Goal: Transaction & Acquisition: Purchase product/service

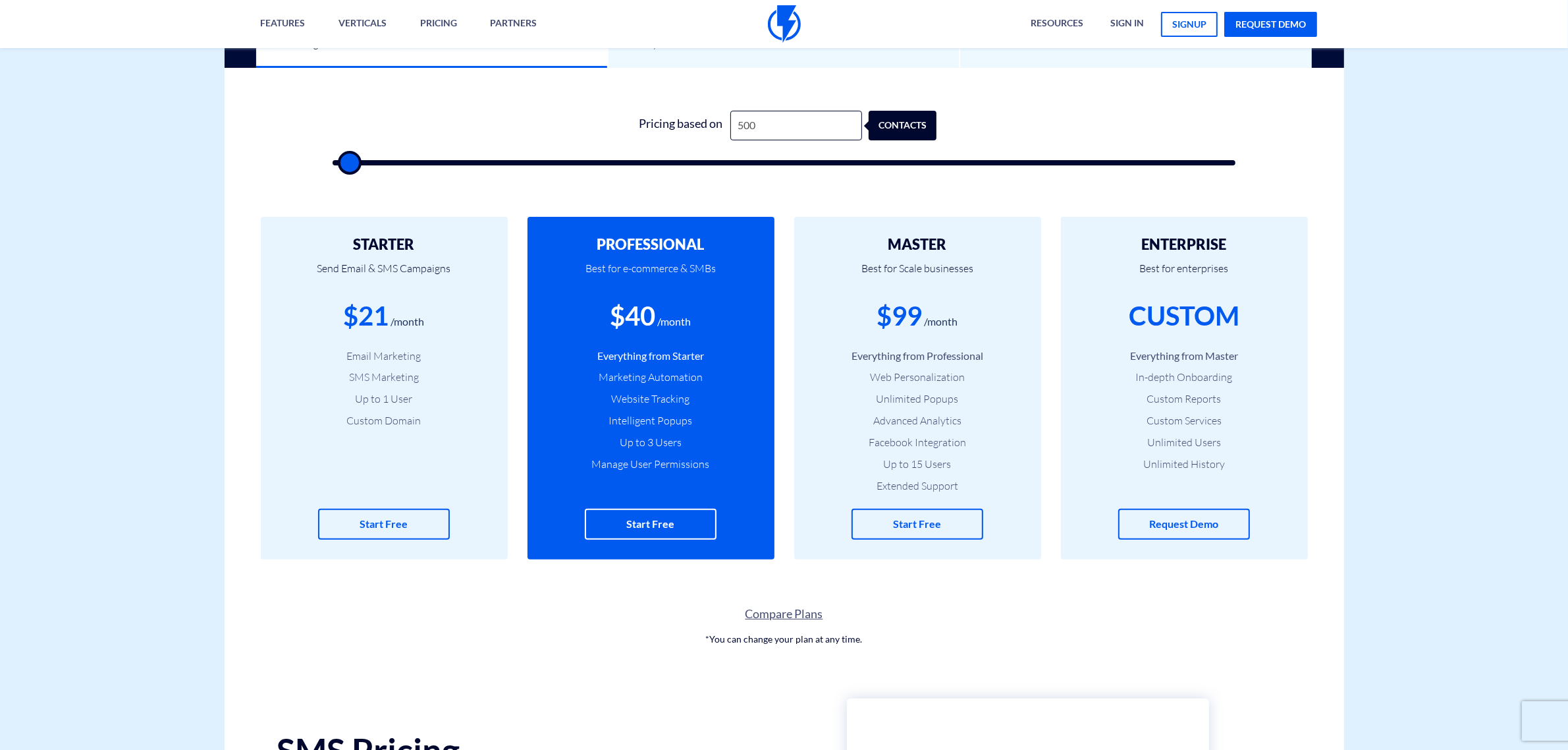
click at [373, 249] on h2 "STARTER" at bounding box center [384, 244] width 207 height 16
click at [673, 246] on h2 "PROFESSIONAL" at bounding box center [651, 244] width 207 height 16
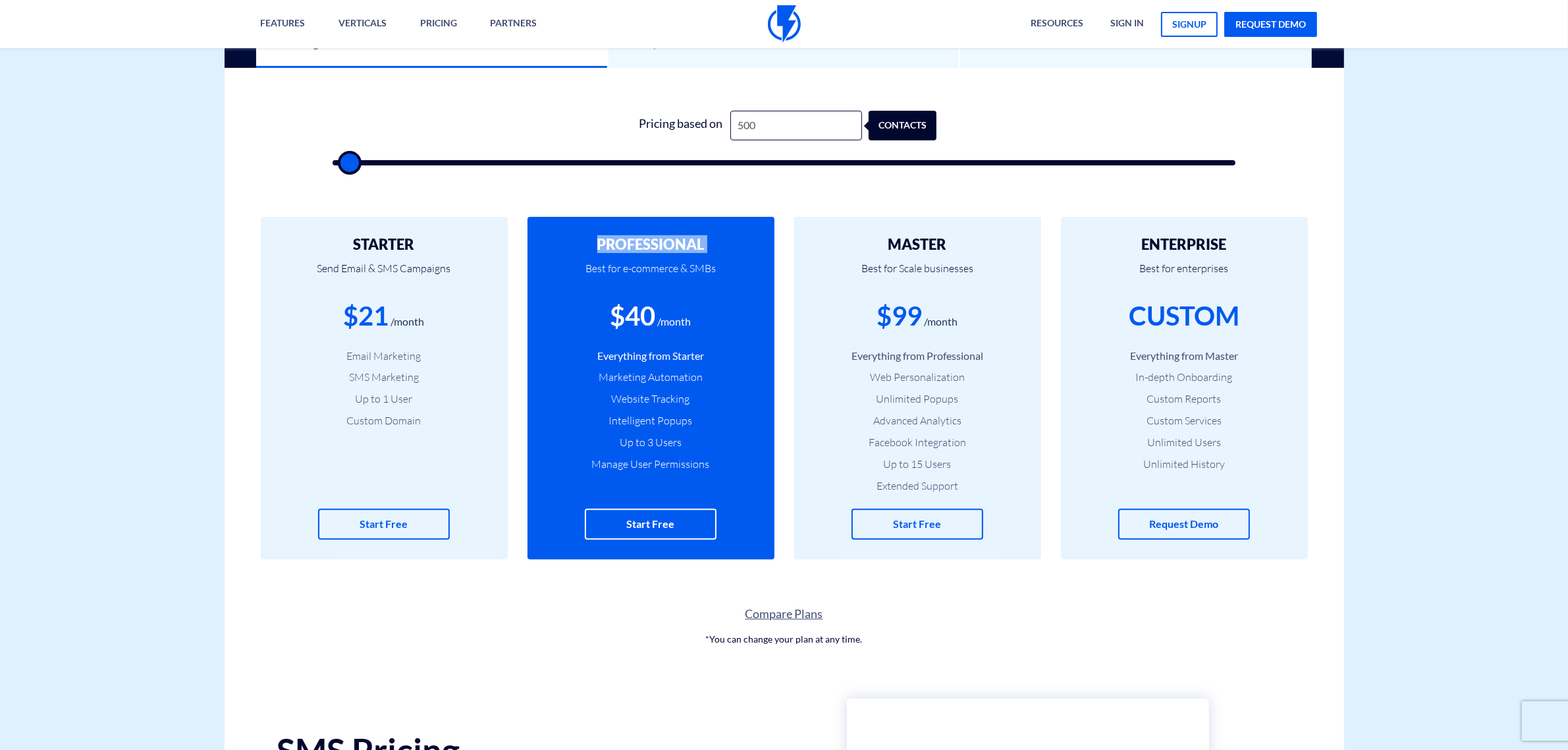
click at [673, 246] on h2 "PROFESSIONAL" at bounding box center [651, 244] width 207 height 16
click at [898, 244] on h2 "MASTER" at bounding box center [917, 244] width 207 height 16
click at [914, 446] on li "Facebook Integration" at bounding box center [917, 442] width 207 height 15
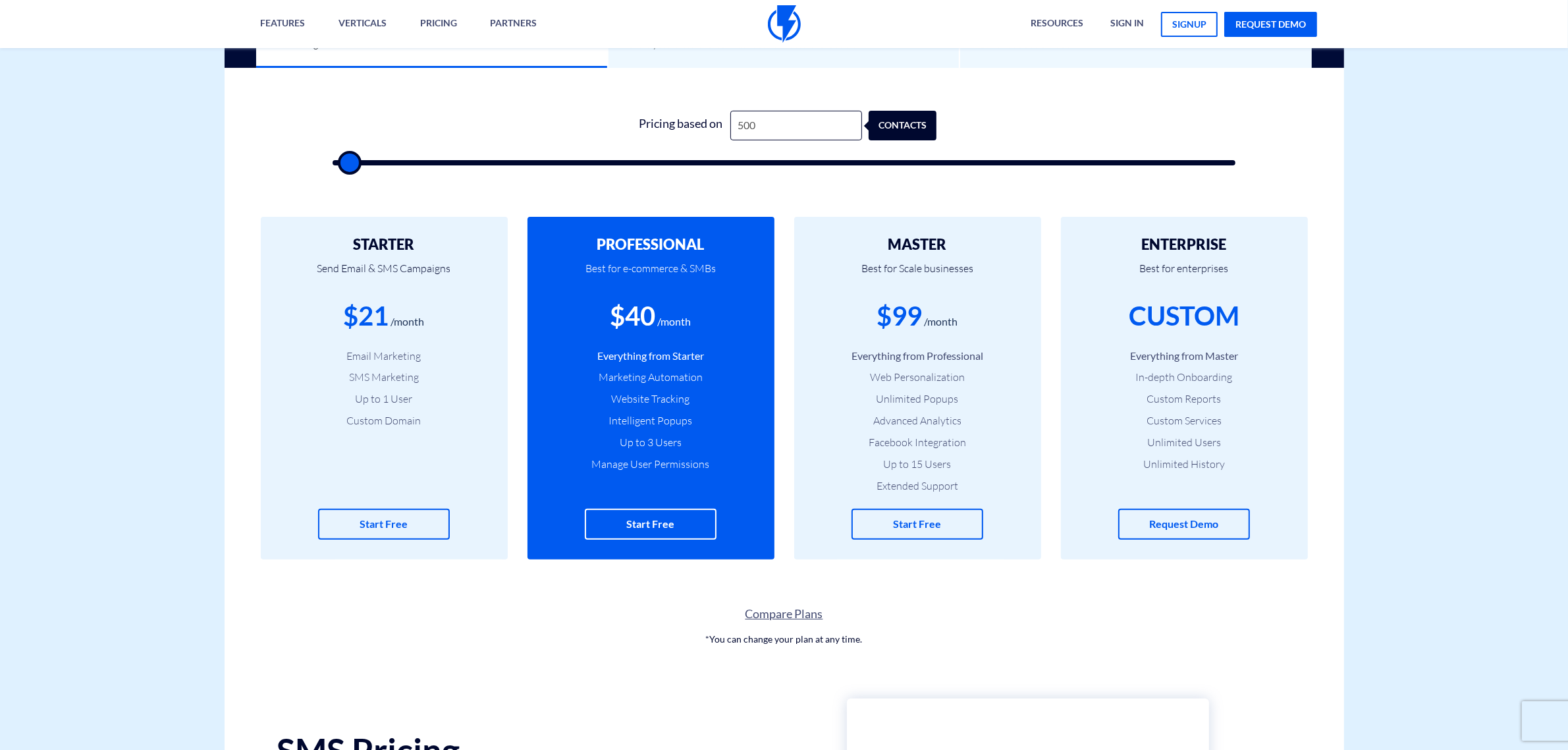
click at [914, 446] on li "Facebook Integration" at bounding box center [917, 442] width 207 height 15
click at [904, 400] on li "Unlimited Popups" at bounding box center [917, 399] width 207 height 15
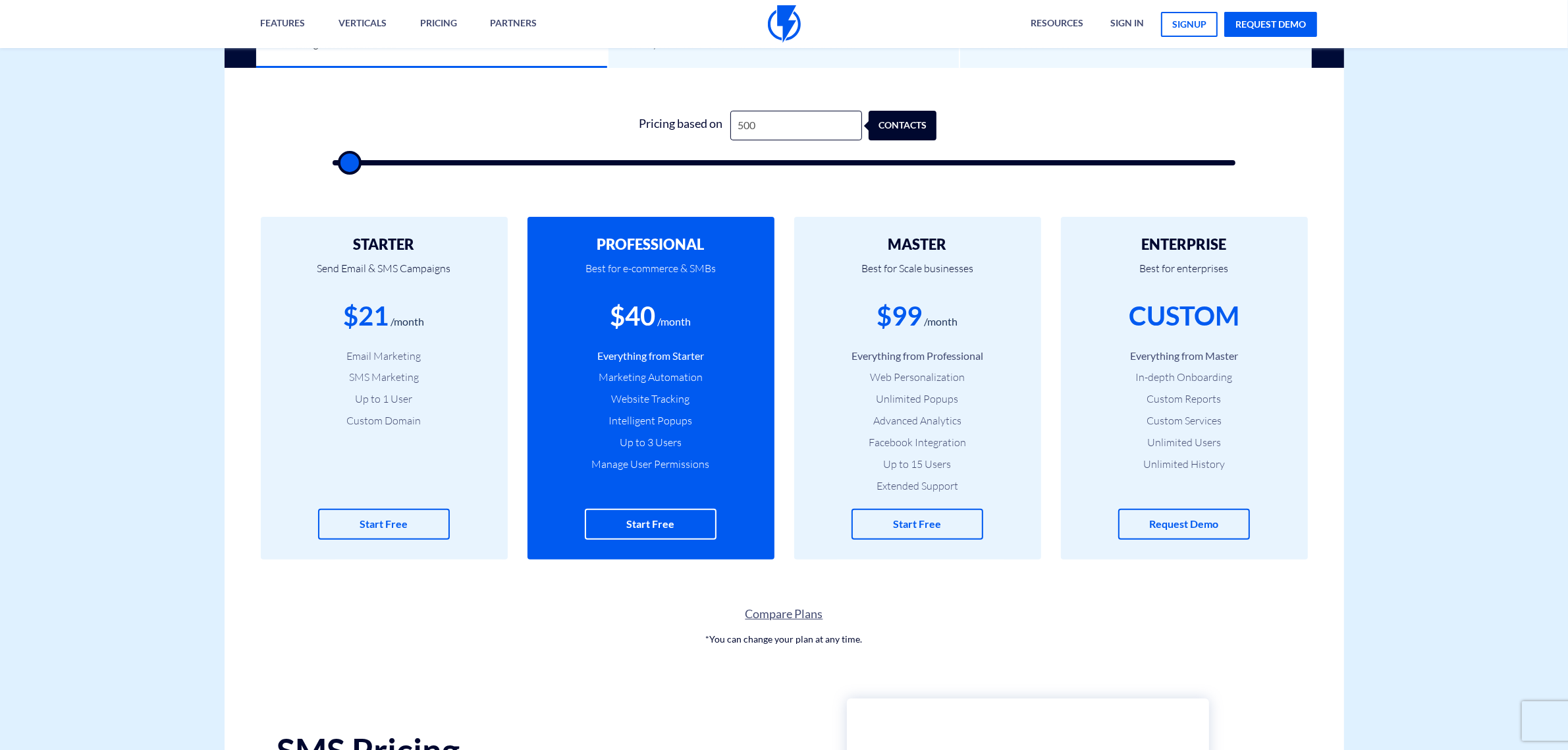
click at [910, 462] on li "Up to 15 Users" at bounding box center [917, 464] width 207 height 15
click at [907, 459] on li "Up to 15 Users" at bounding box center [917, 464] width 207 height 15
click at [780, 126] on input "500" at bounding box center [796, 126] width 132 height 30
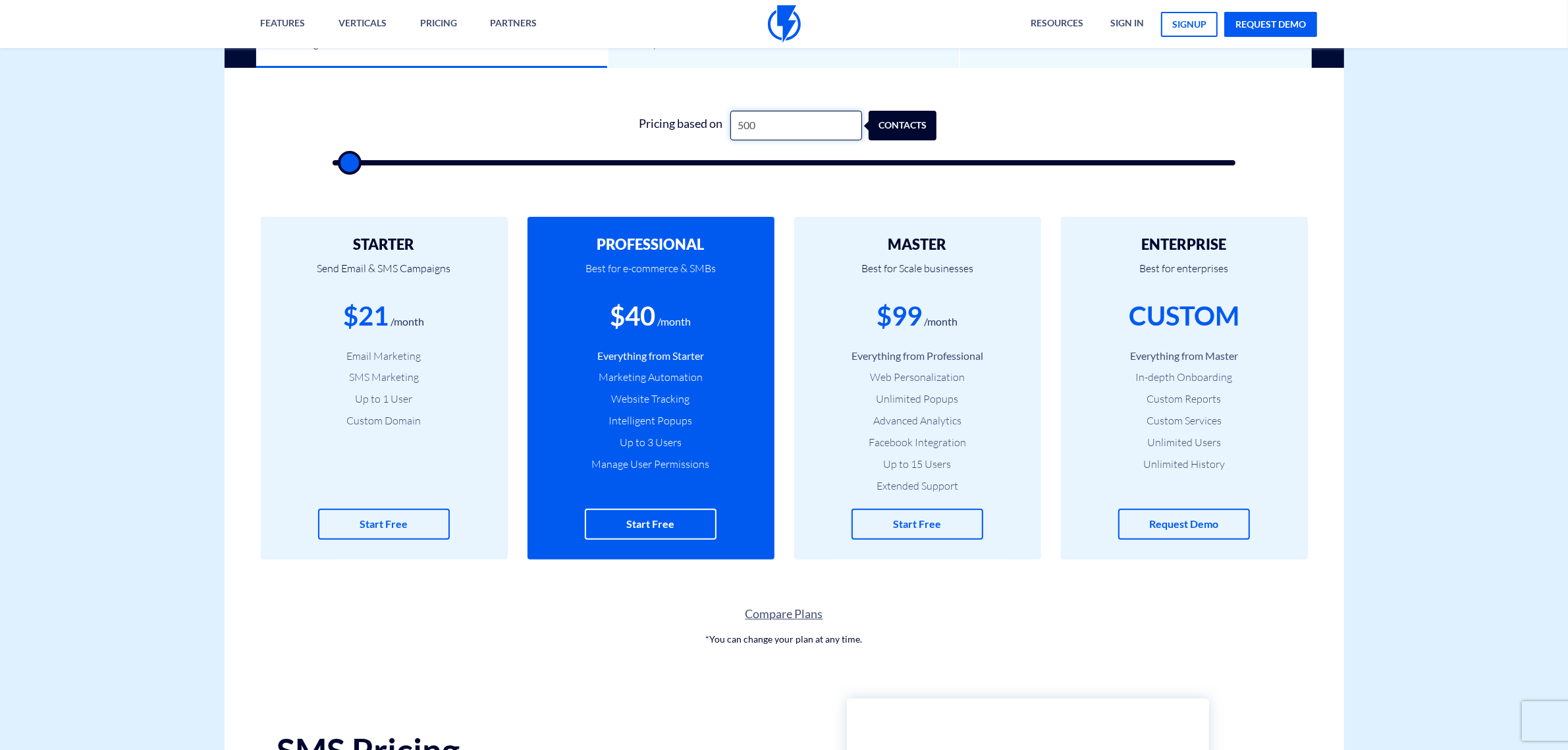
click at [792, 119] on input "500" at bounding box center [796, 126] width 132 height 30
click at [785, 117] on input "500" at bounding box center [796, 126] width 132 height 30
type input "2"
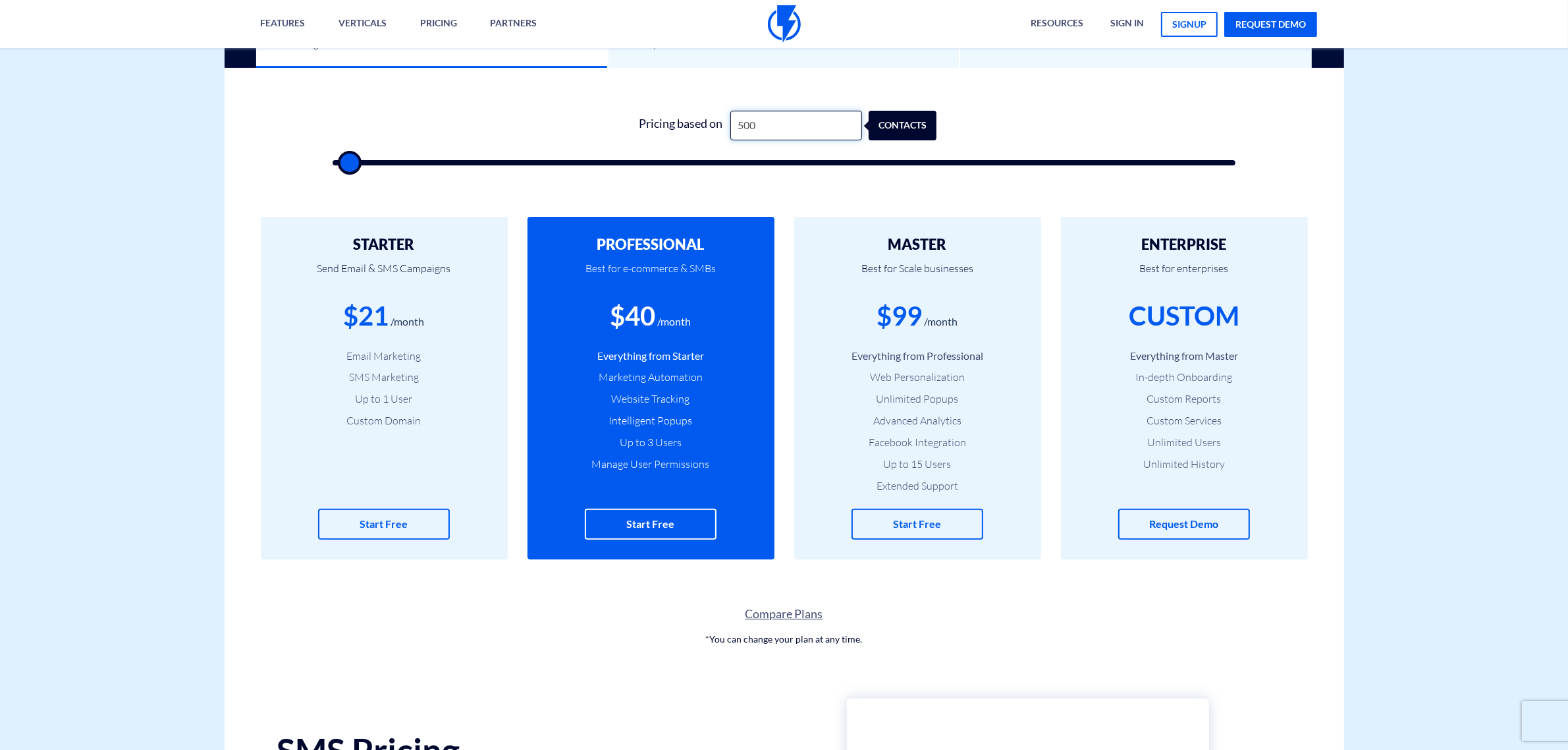
type input "500"
type input "29"
type input "500"
type input "299"
type input "500"
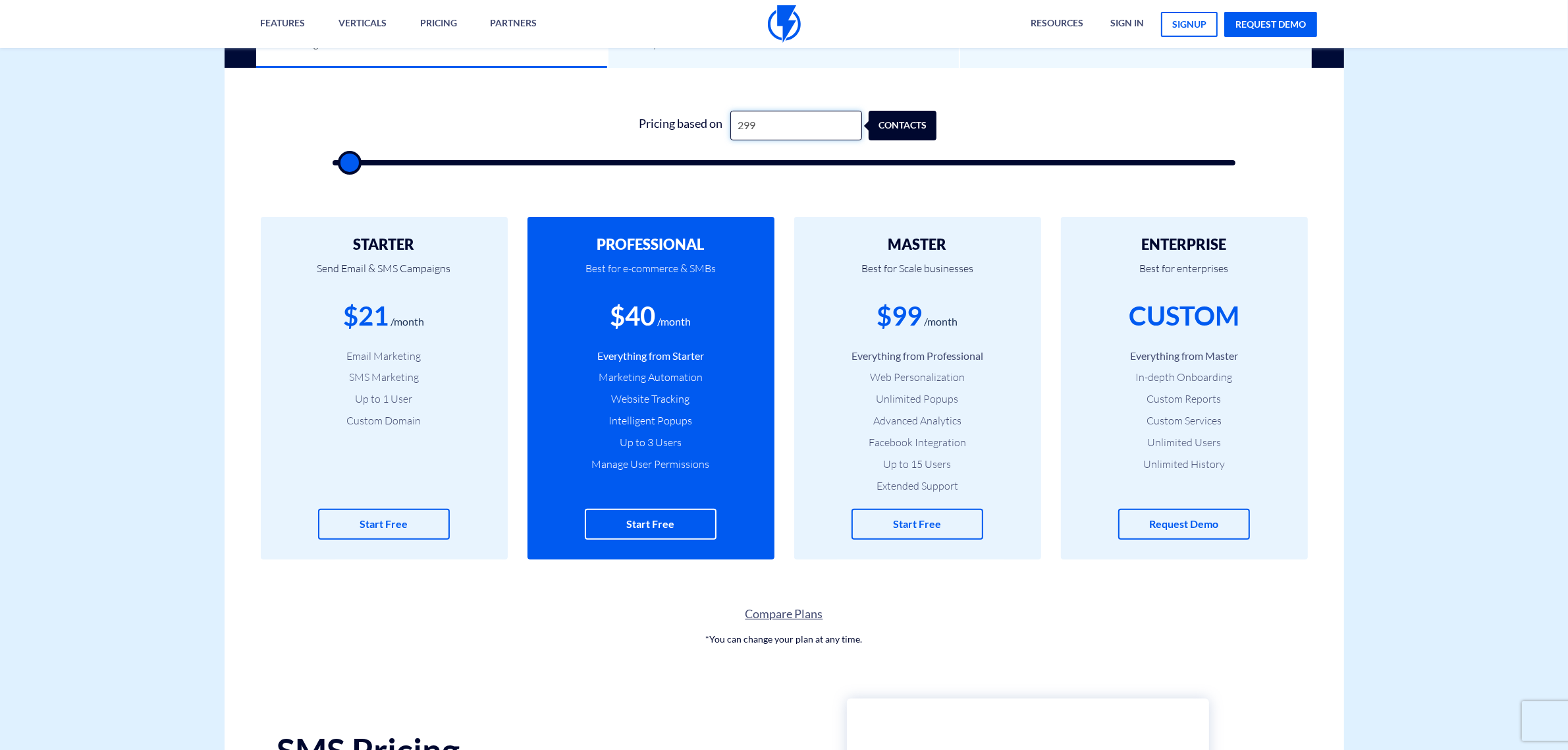
type input "29"
type input "500"
type input "290"
type input "500"
type input "2,900"
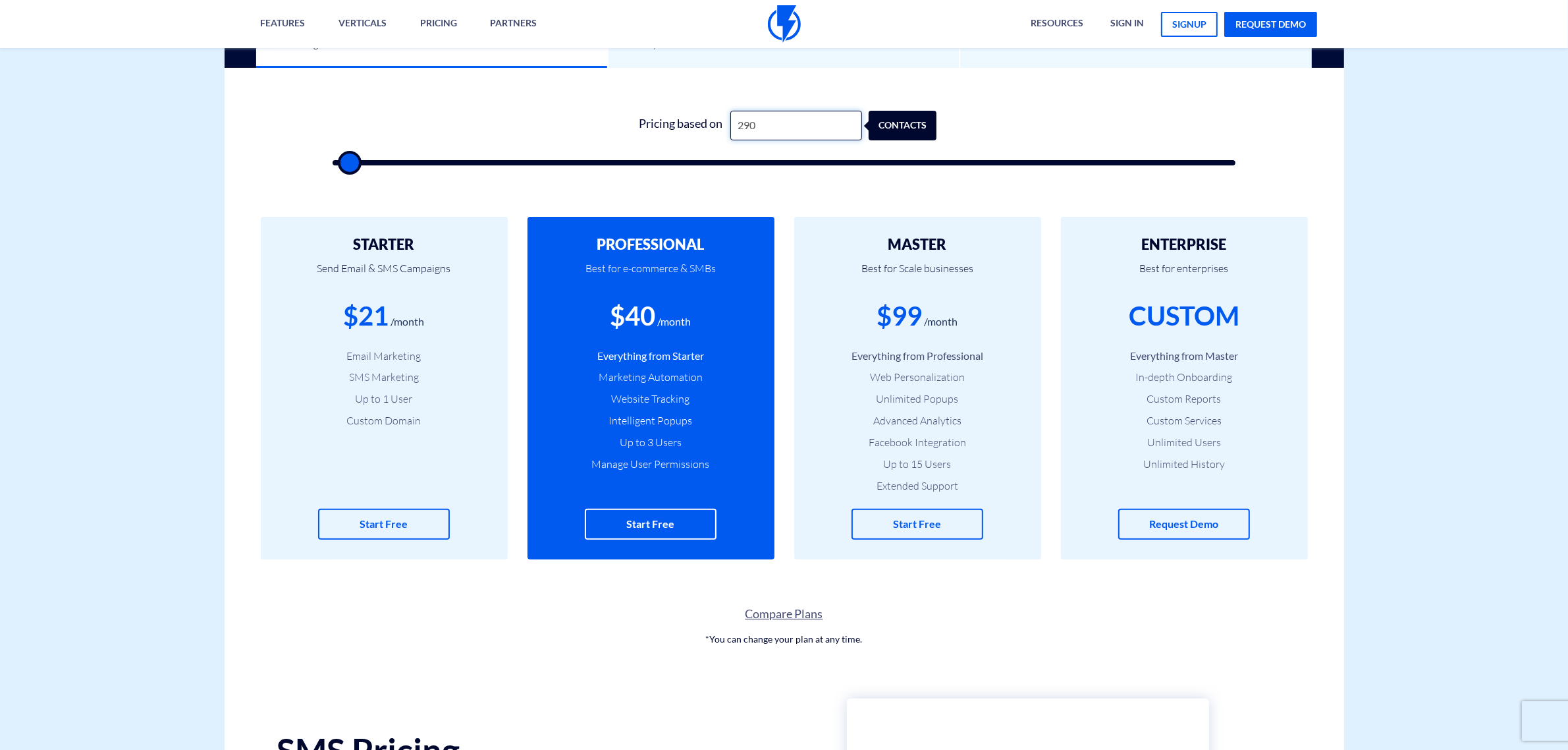
type input "3000"
drag, startPoint x: 776, startPoint y: 132, endPoint x: 732, endPoint y: 129, distance: 44.1
click at [732, 129] on input "2,900" at bounding box center [796, 126] width 132 height 30
drag, startPoint x: 632, startPoint y: 320, endPoint x: 653, endPoint y: 322, distance: 21.1
click at [653, 322] on div "$73" at bounding box center [633, 316] width 46 height 37
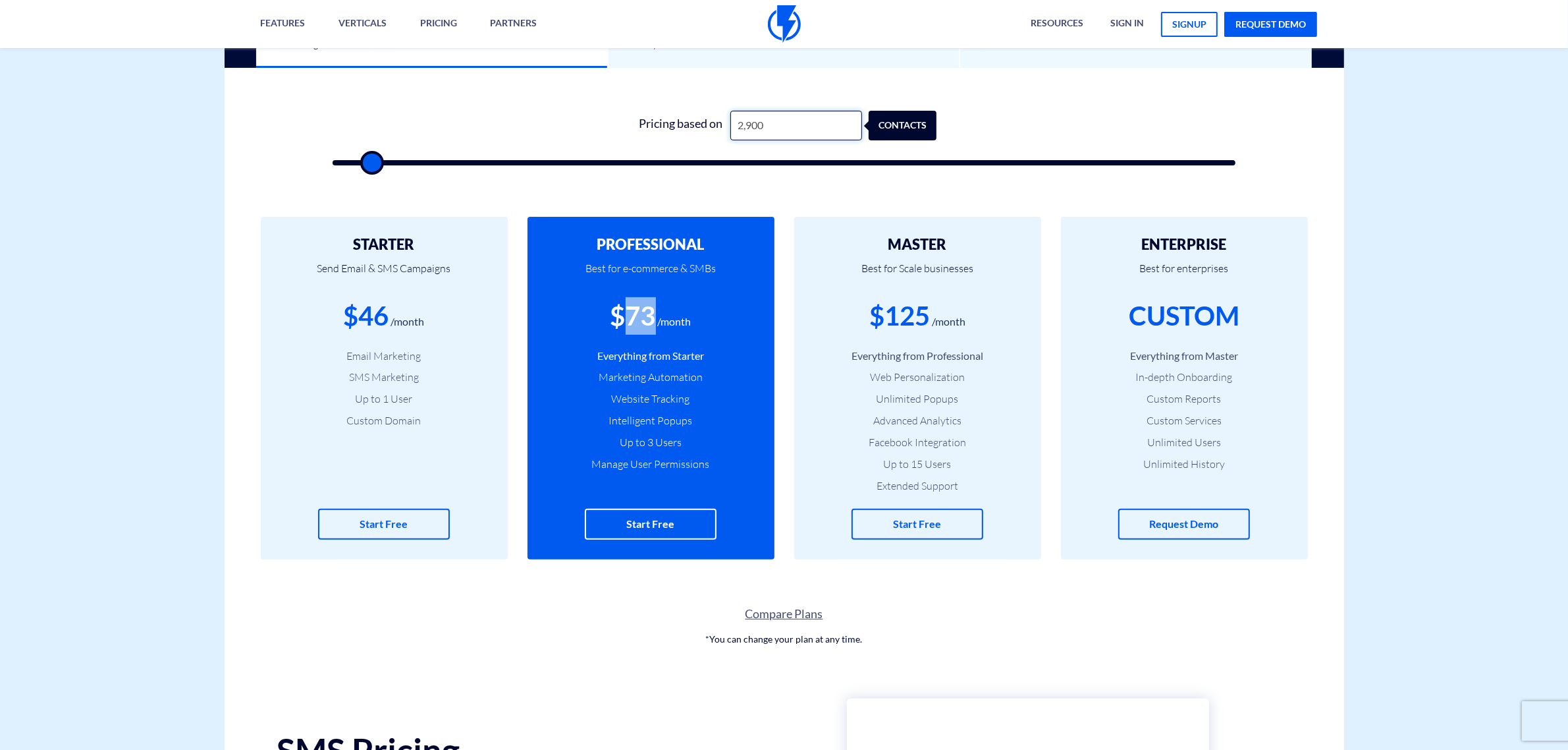
click at [772, 123] on input "2,900" at bounding box center [796, 126] width 132 height 30
type input "5,000"
type input "5000"
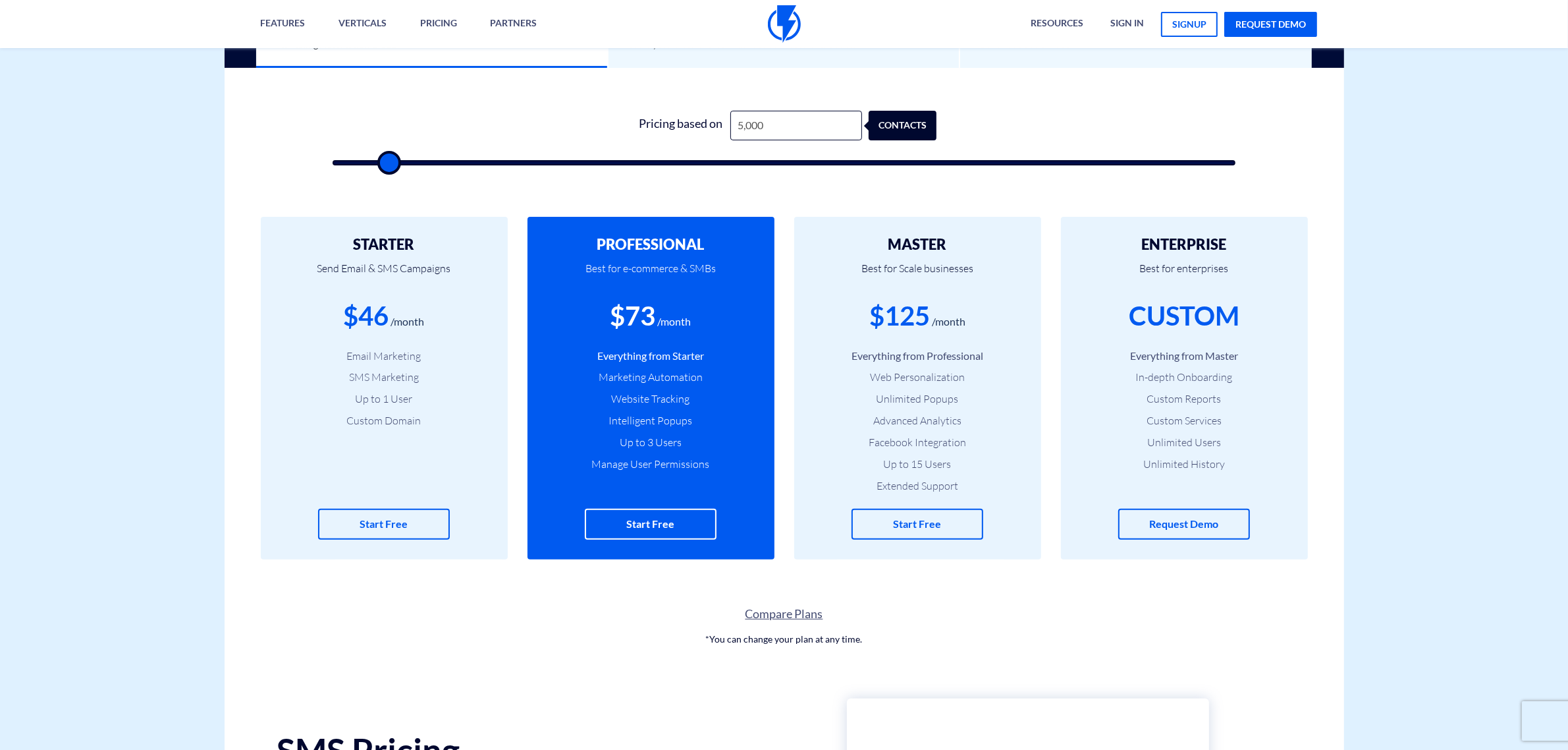
type input "5,500"
type input "5500"
type input "6,500"
type input "6500"
type input "7,500"
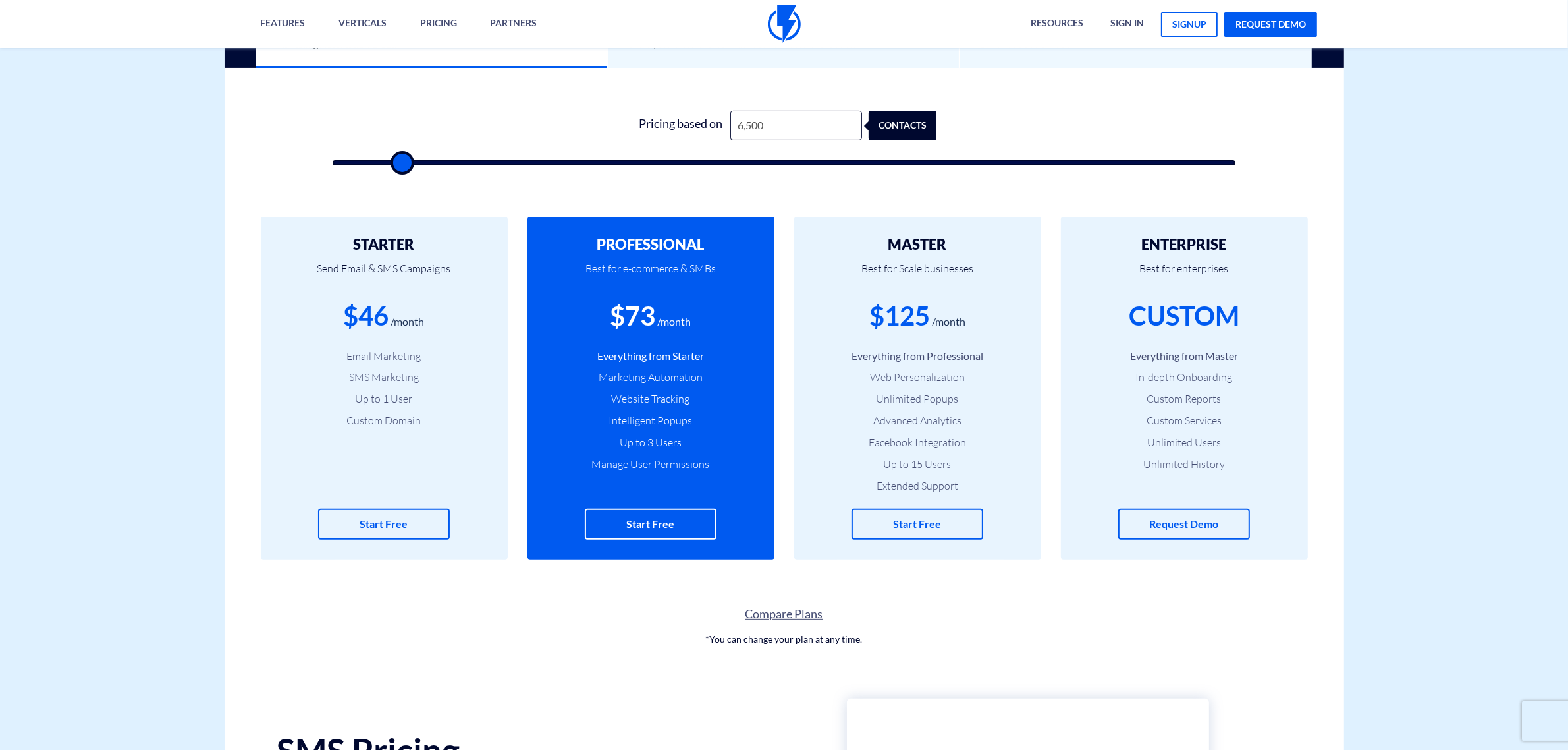
type input "7500"
type input "8,500"
type input "8500"
type input "13,000"
type input "13000"
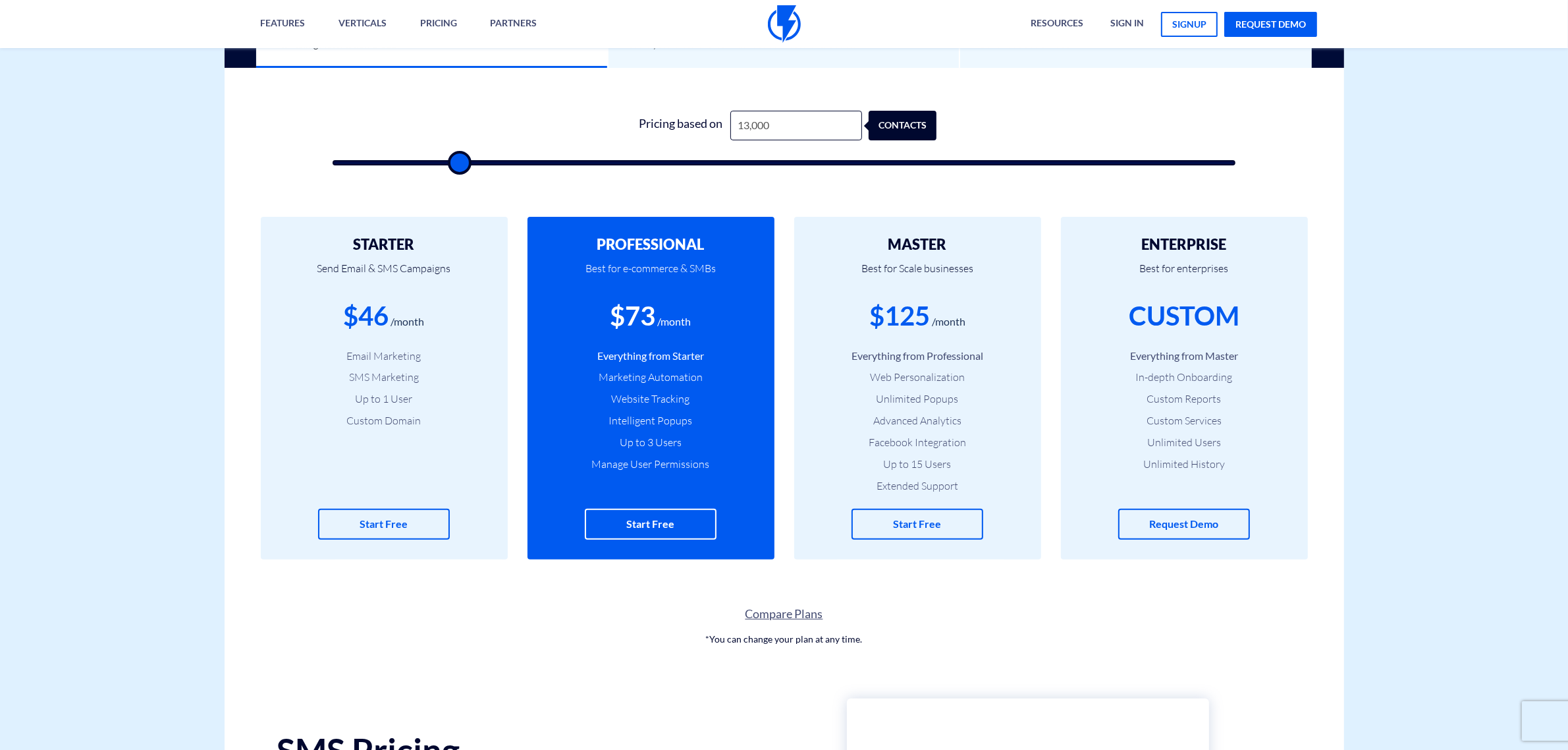
type input "13,500"
type input "13500"
type input "15,500"
type input "15500"
type input "16,000"
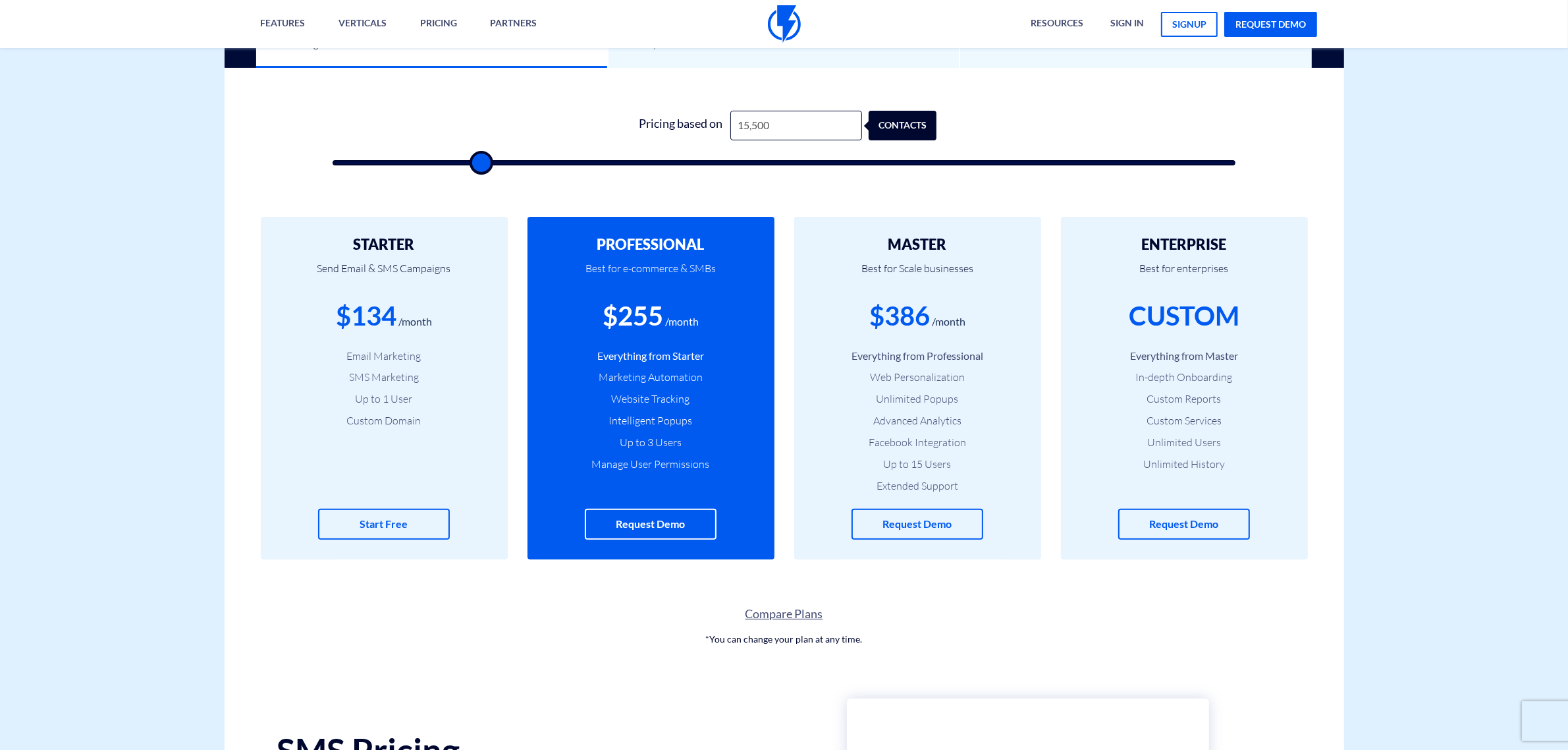
type input "16000"
type input "17,000"
type input "17000"
type input "18,000"
type input "18000"
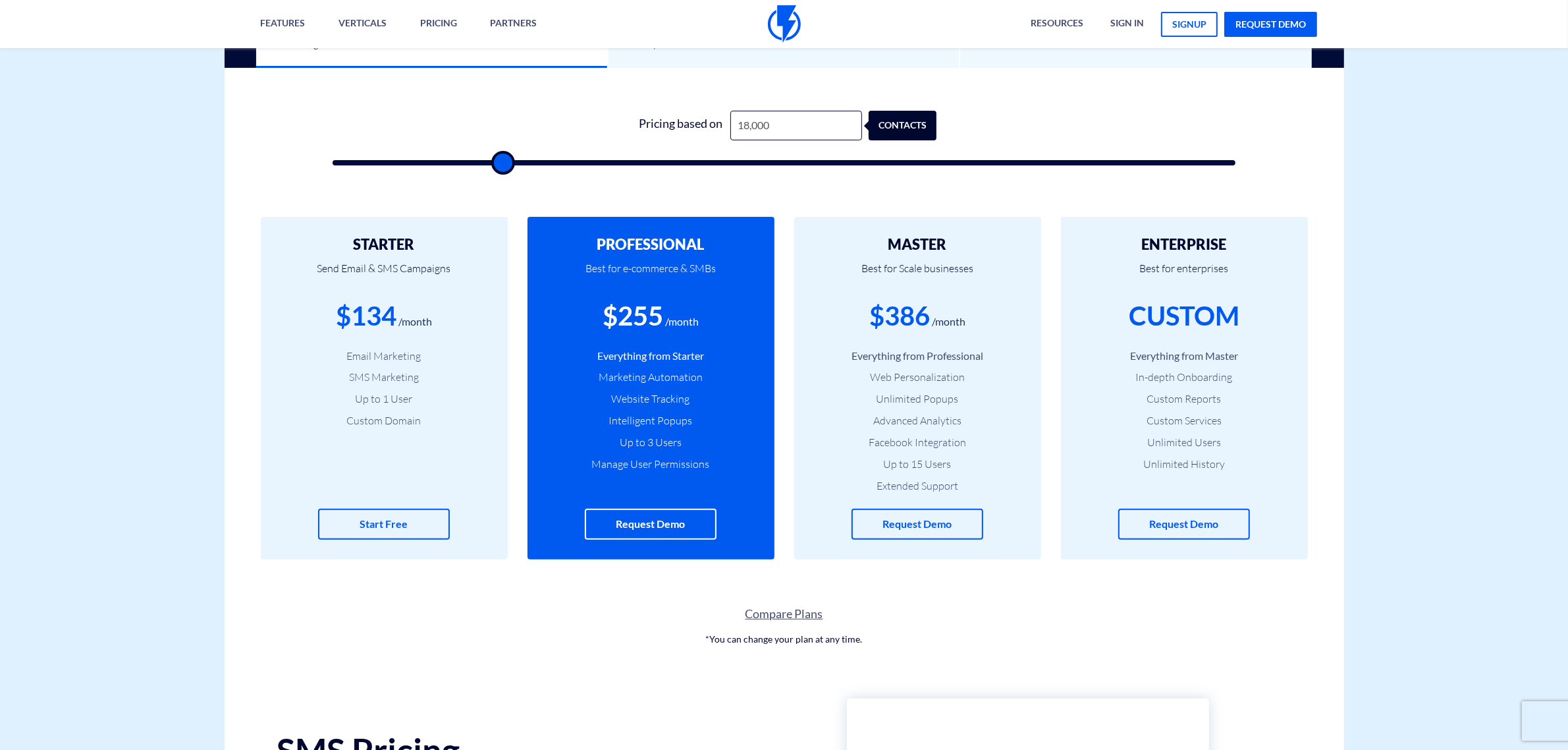
type input "18,500"
type input "18500"
type input "20,000"
type input "20000"
type input "22,500"
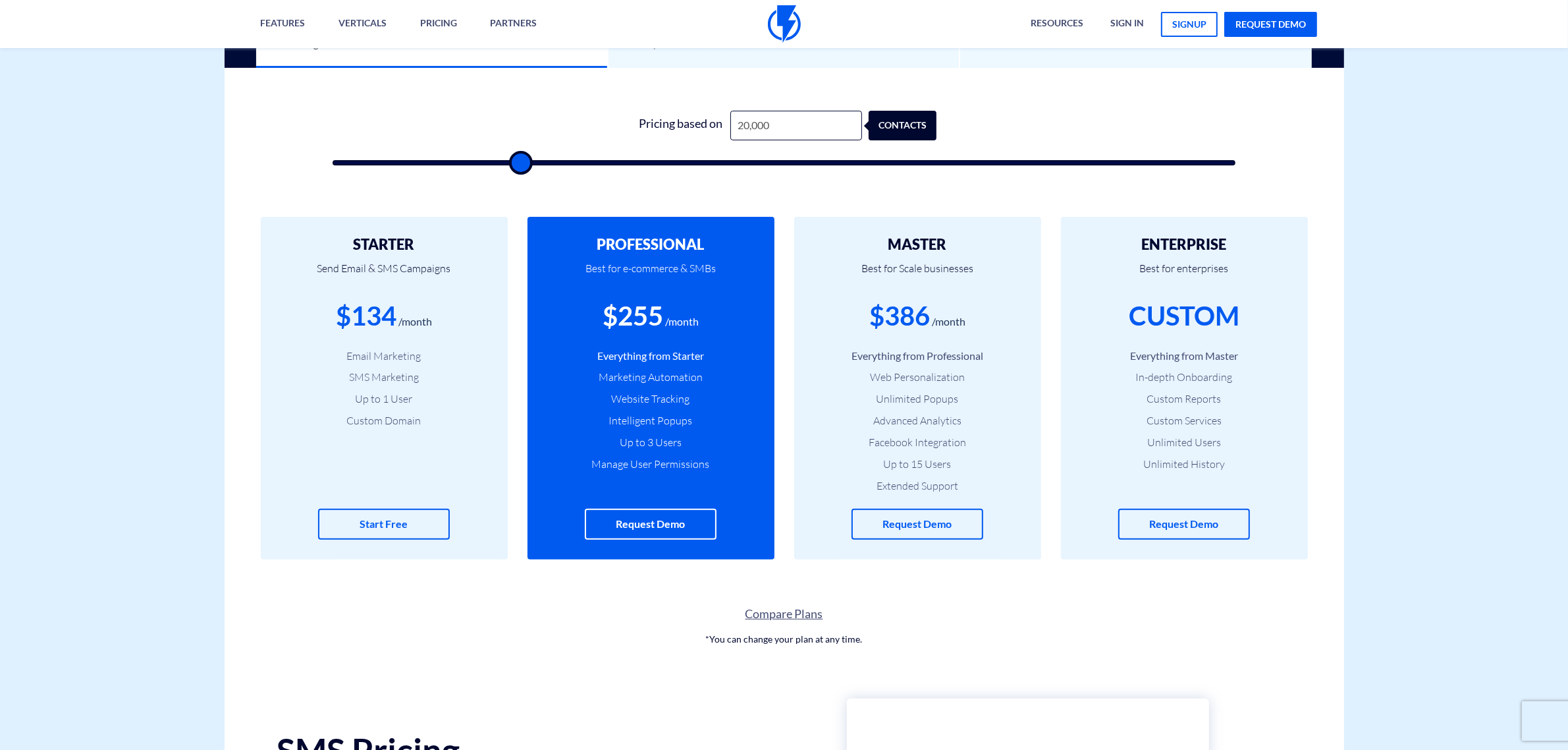
type input "22500"
type input "23,500"
type input "23500"
type input "24,500"
type input "24500"
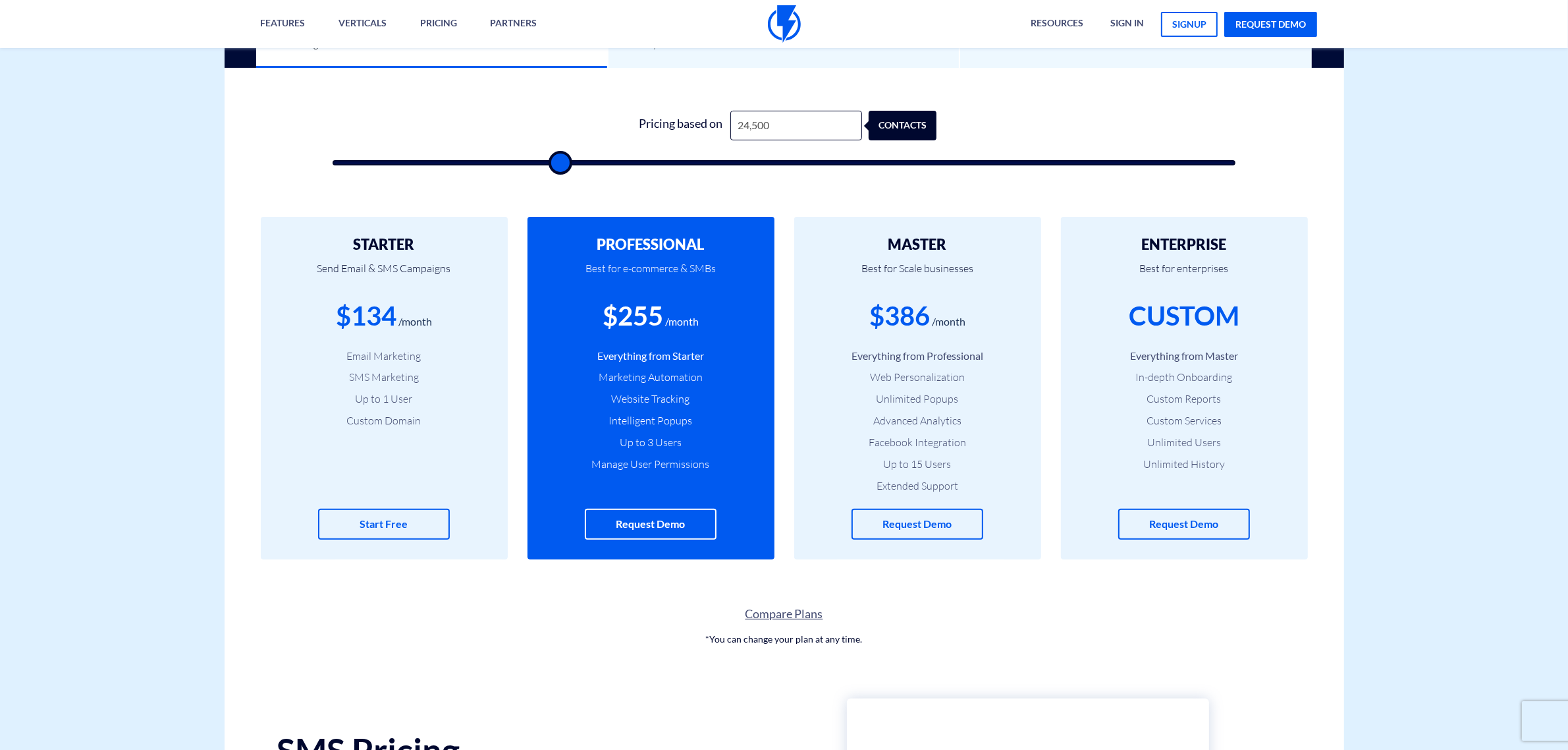
type input "28,000"
type input "28000"
type input "30,000"
type input "30000"
type input "33,500"
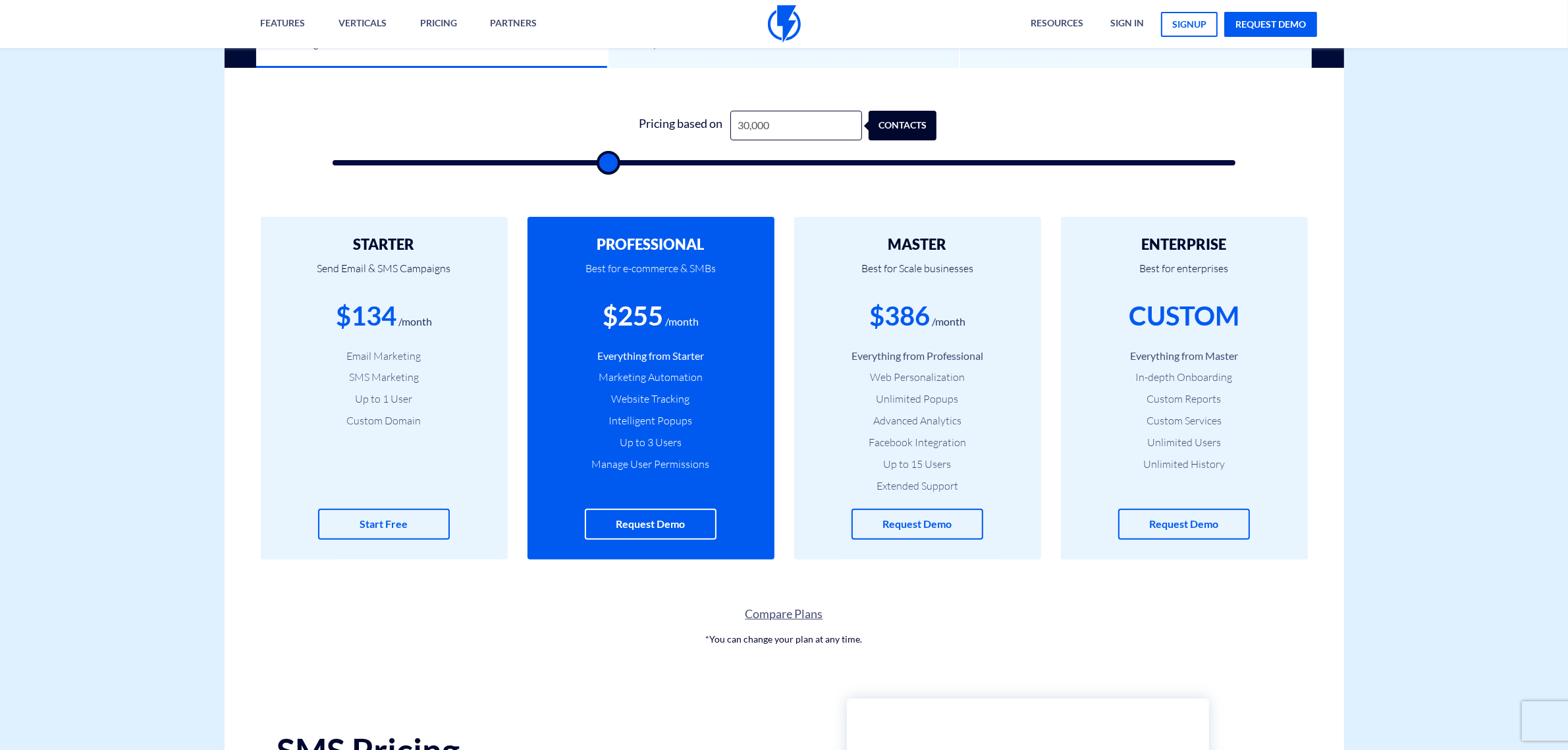
type input "33500"
type input "36,500"
type input "36500"
type input "38,500"
type input "38500"
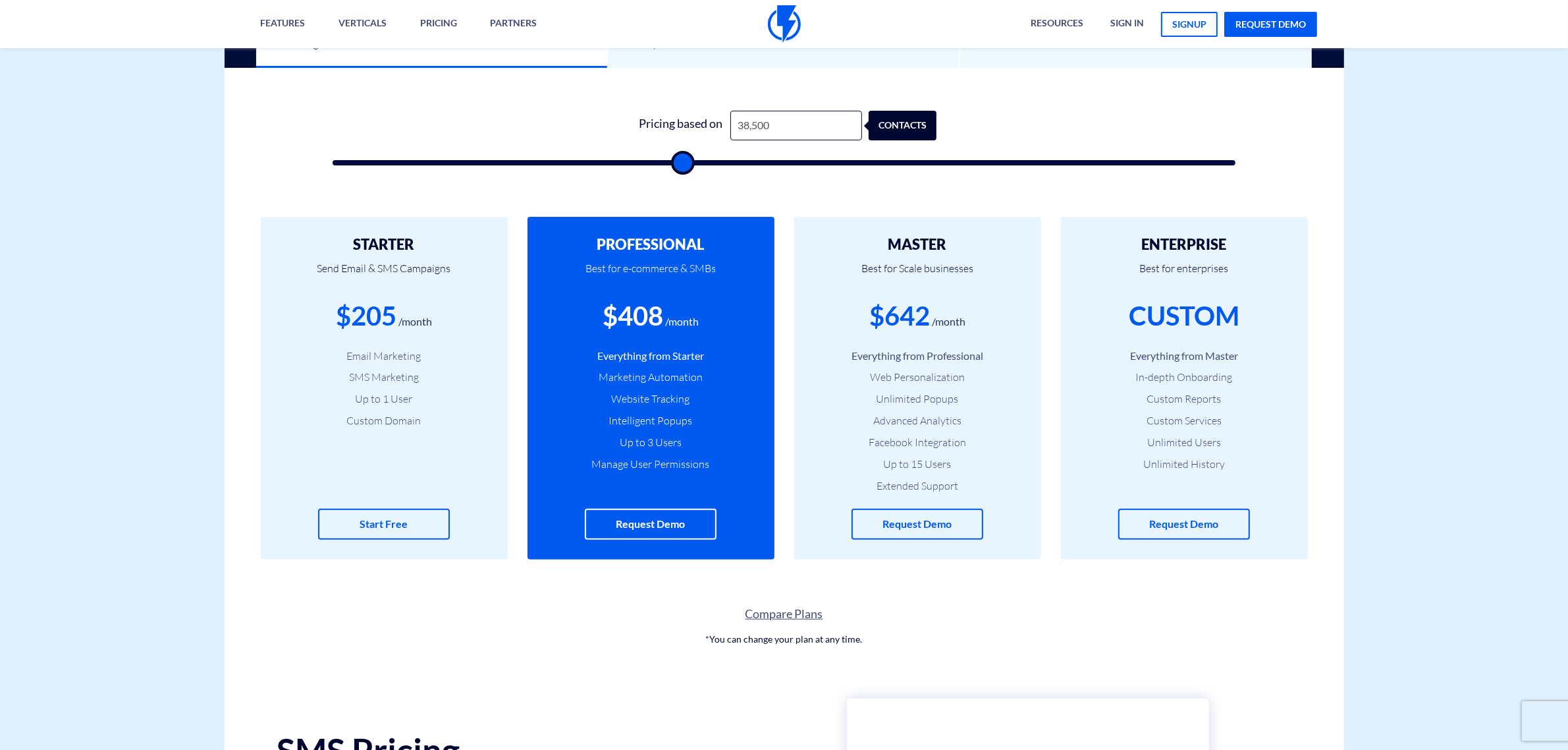
type input "39,500"
type input "39500"
type input "41,000"
type input "41000"
type input "42,500"
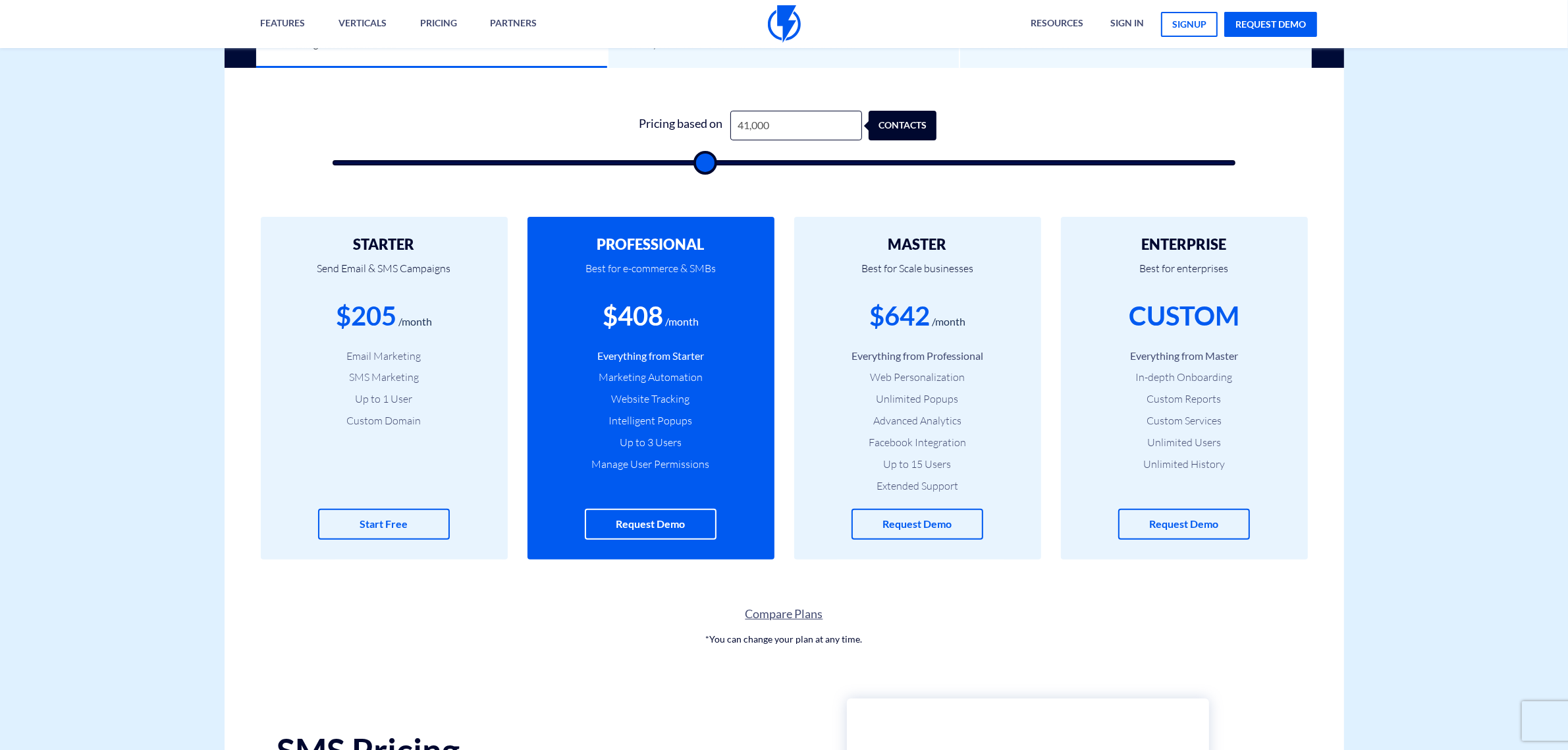
type input "42500"
type input "43,500"
type input "43500"
type input "45,500"
type input "45500"
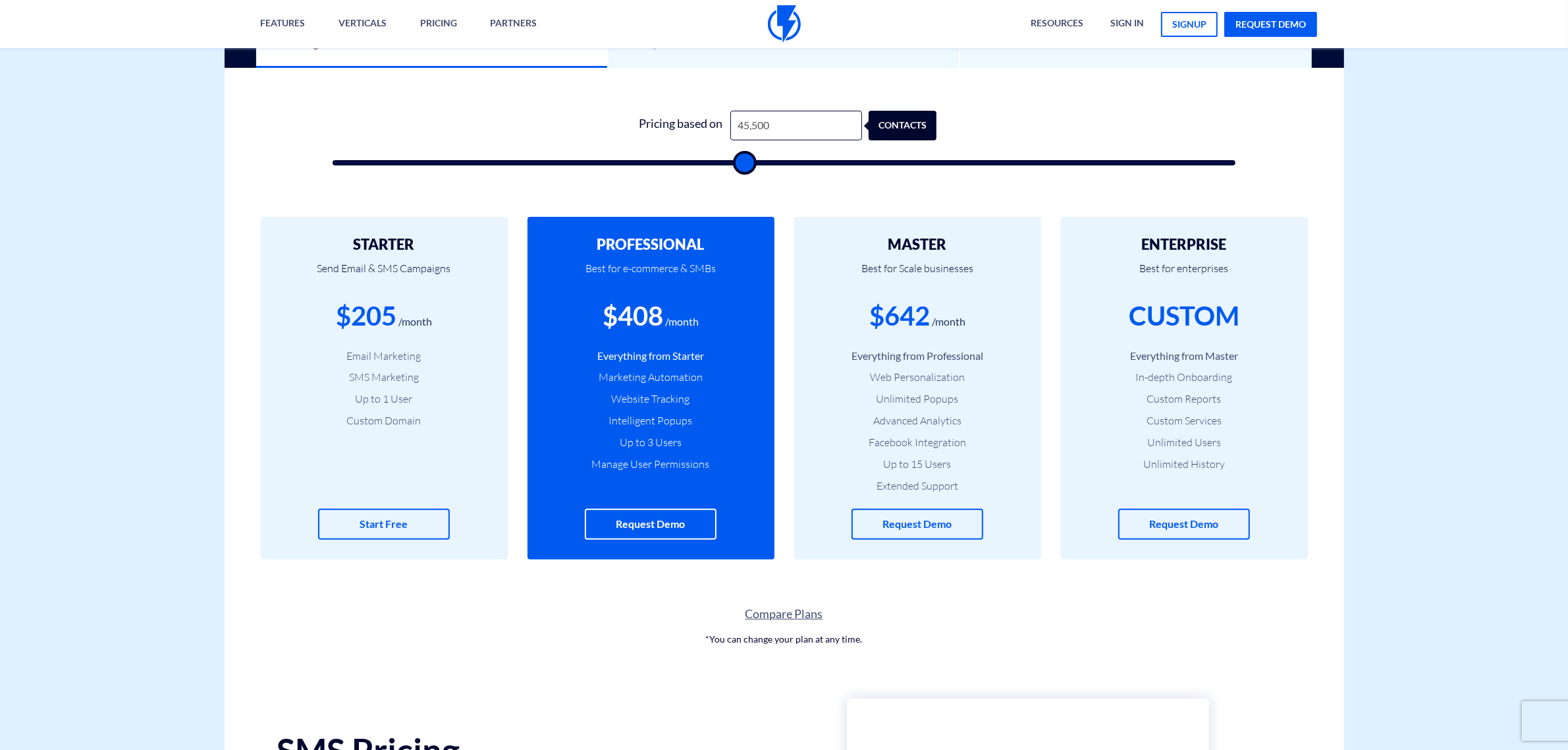
type input "46,500"
type input "46500"
type input "48,000"
type input "48000"
type input "48,500"
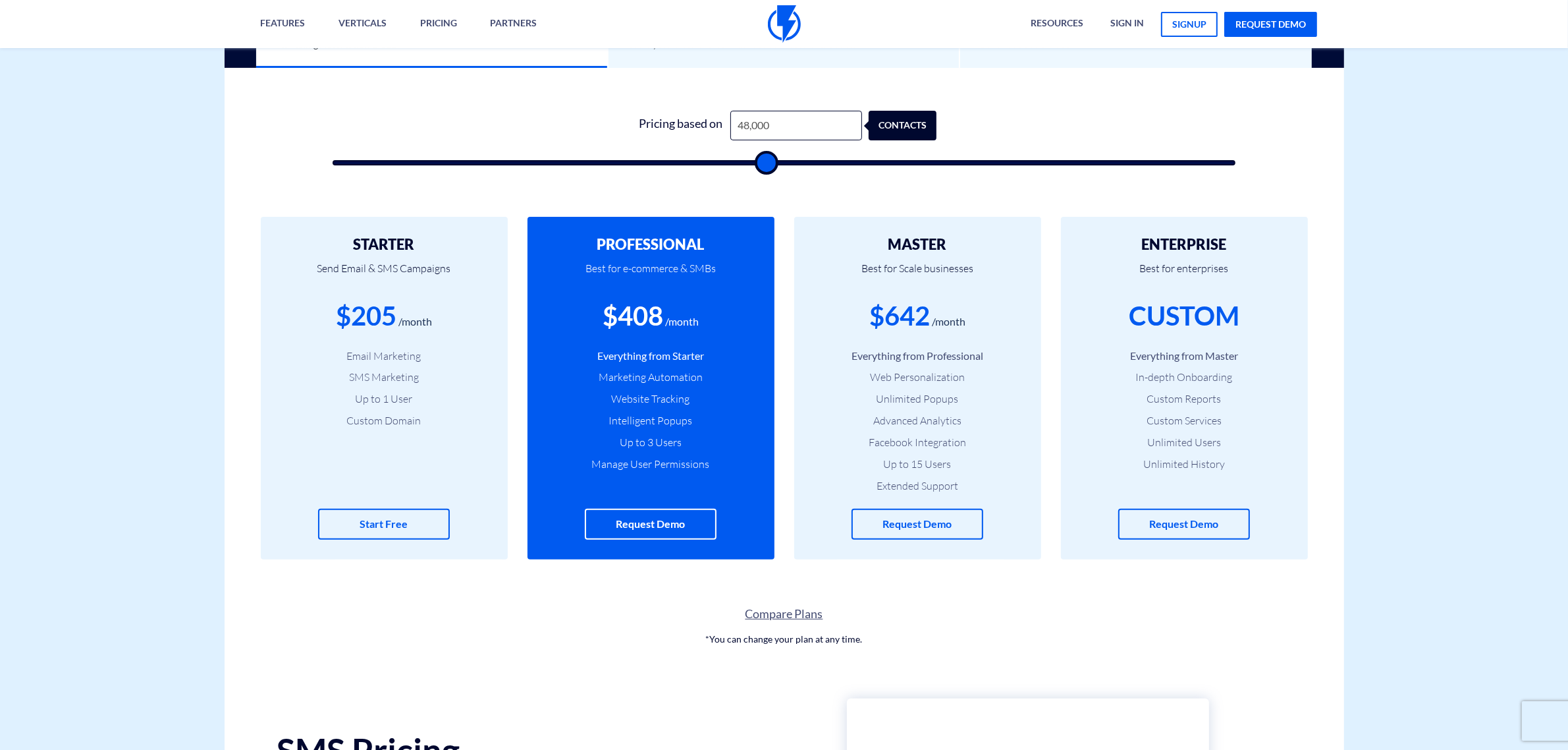
type input "48500"
type input "50,500"
type input "50500"
type input "51,500"
type input "51500"
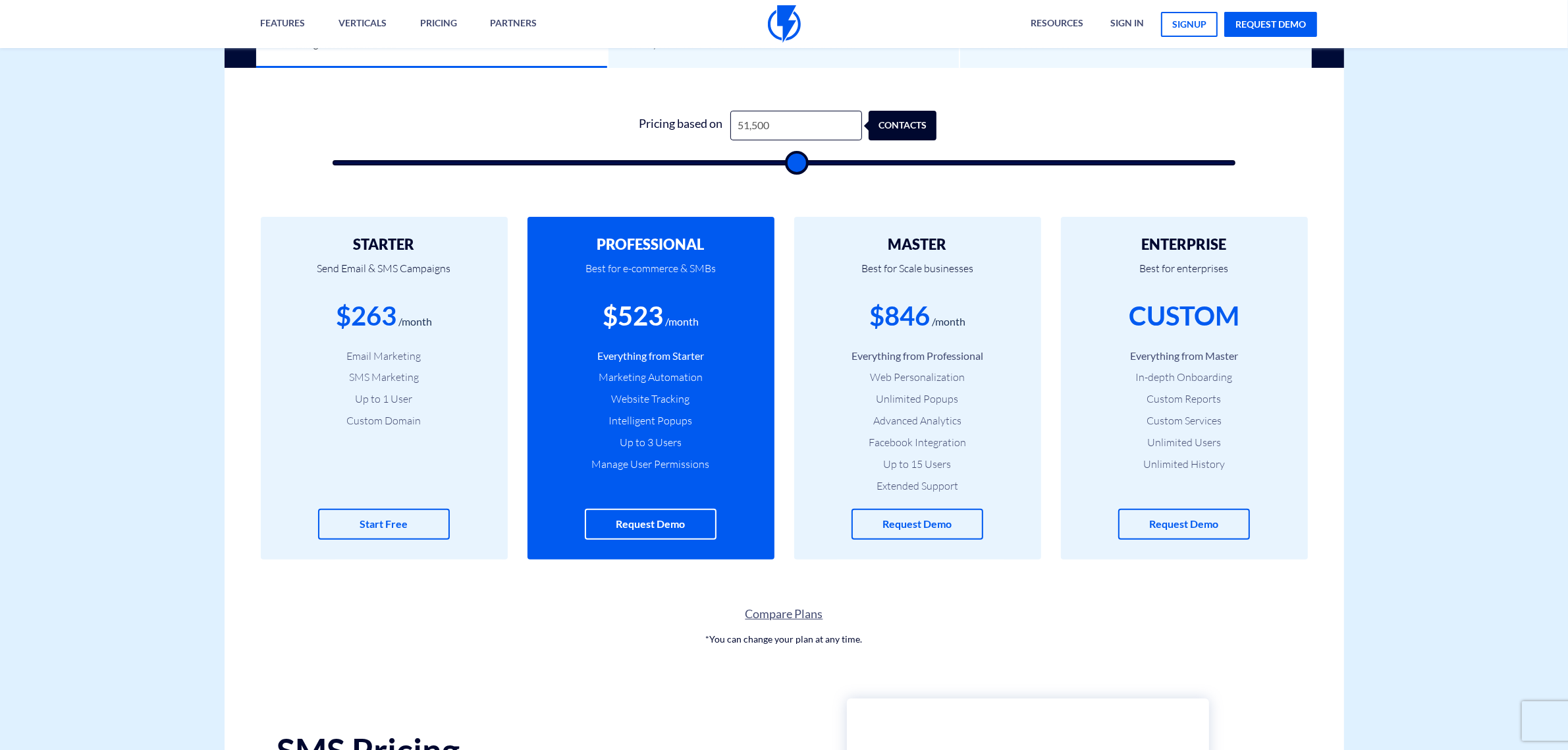
type input "52,500"
type input "52500"
type input "53,000"
type input "53000"
type input "53,500"
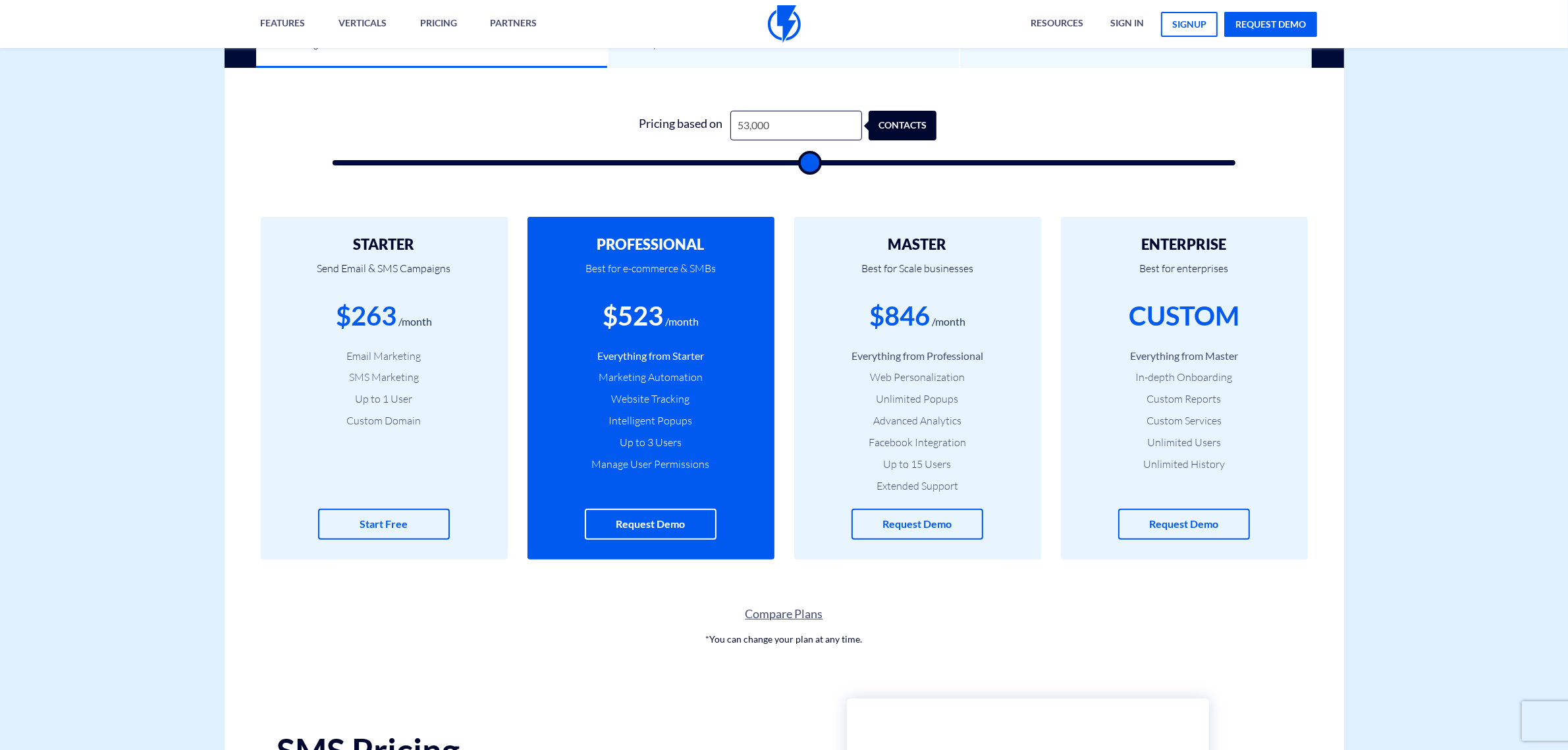
type input "53500"
type input "55,000"
type input "55000"
type input "56,000"
type input "56000"
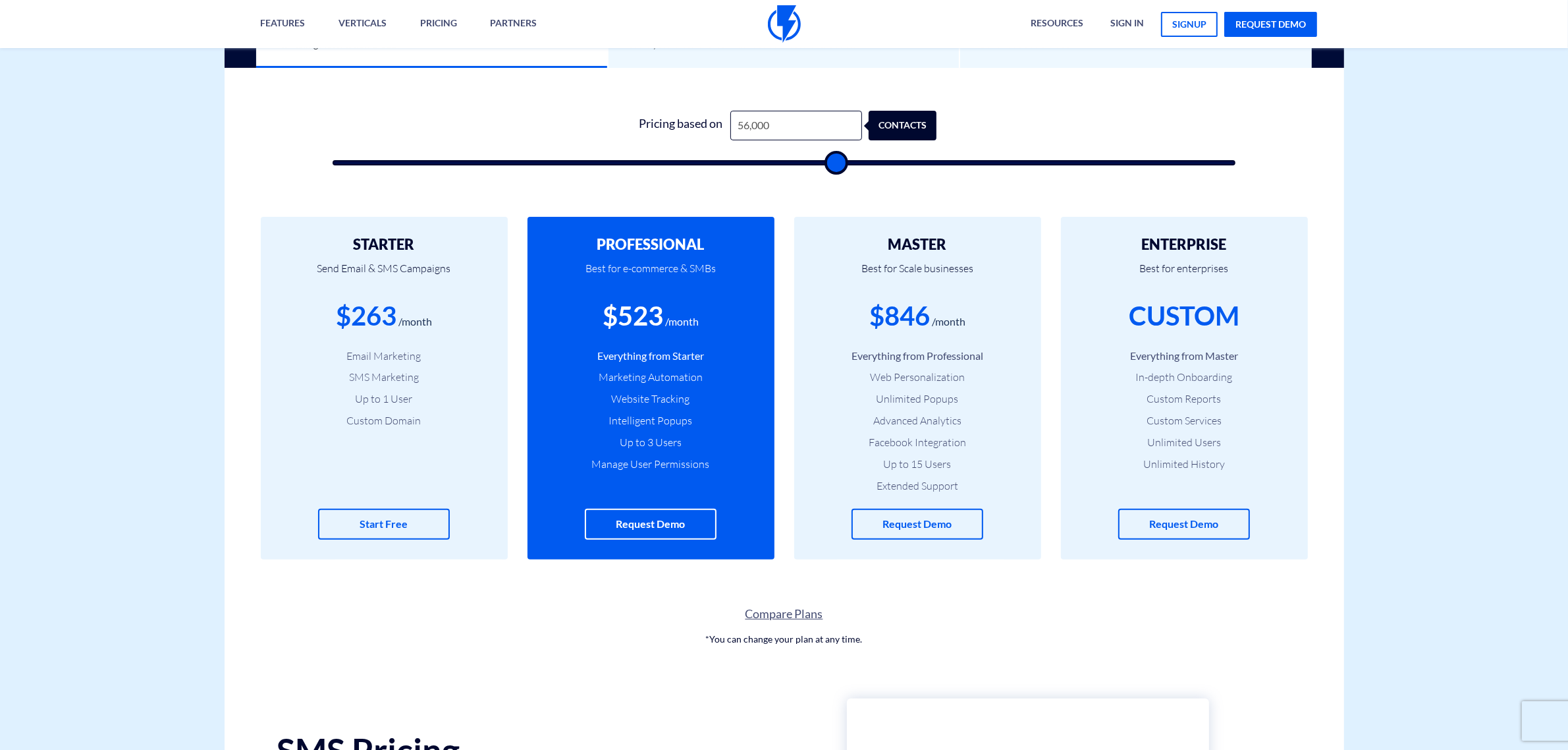
type input "57,000"
type input "57000"
type input "59,500"
type input "59500"
type input "61,000"
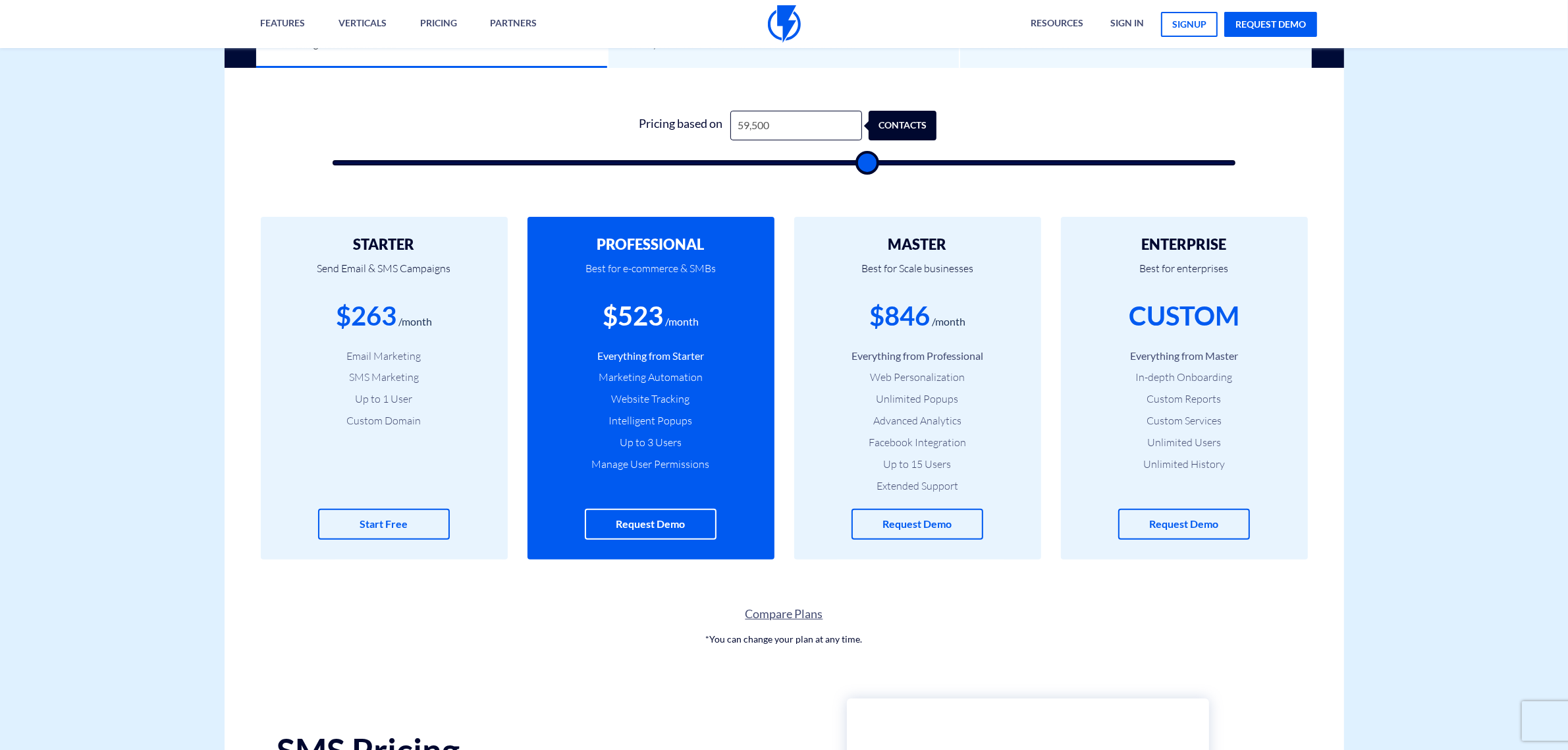
type input "61000"
type input "63,500"
type input "63500"
type input "64,500"
type input "64500"
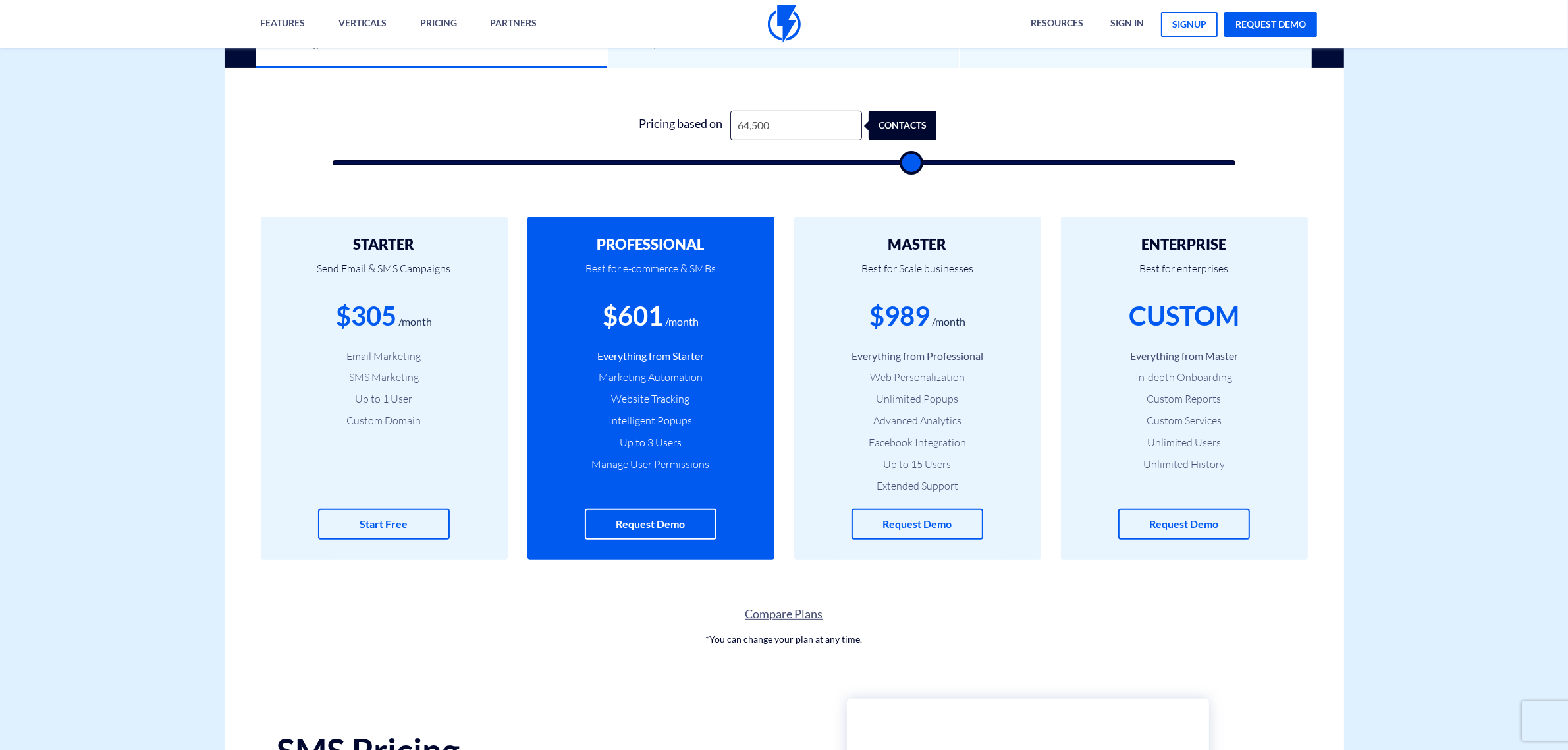
type input "69,500"
type input "69500"
type input "71,000"
type input "71000"
type input "72,500"
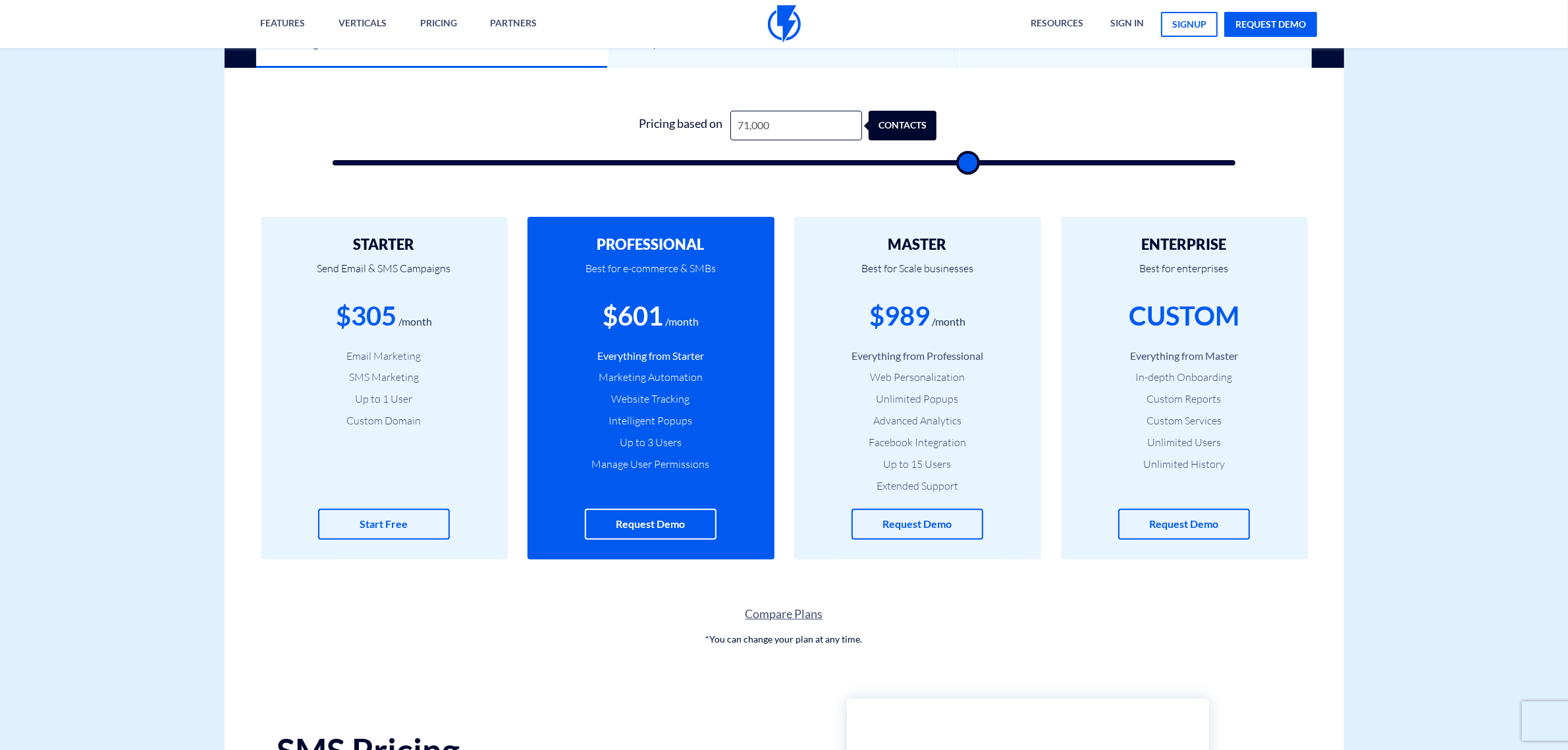
type input "72500"
type input "75,500"
type input "75500"
type input "76,000"
type input "76000"
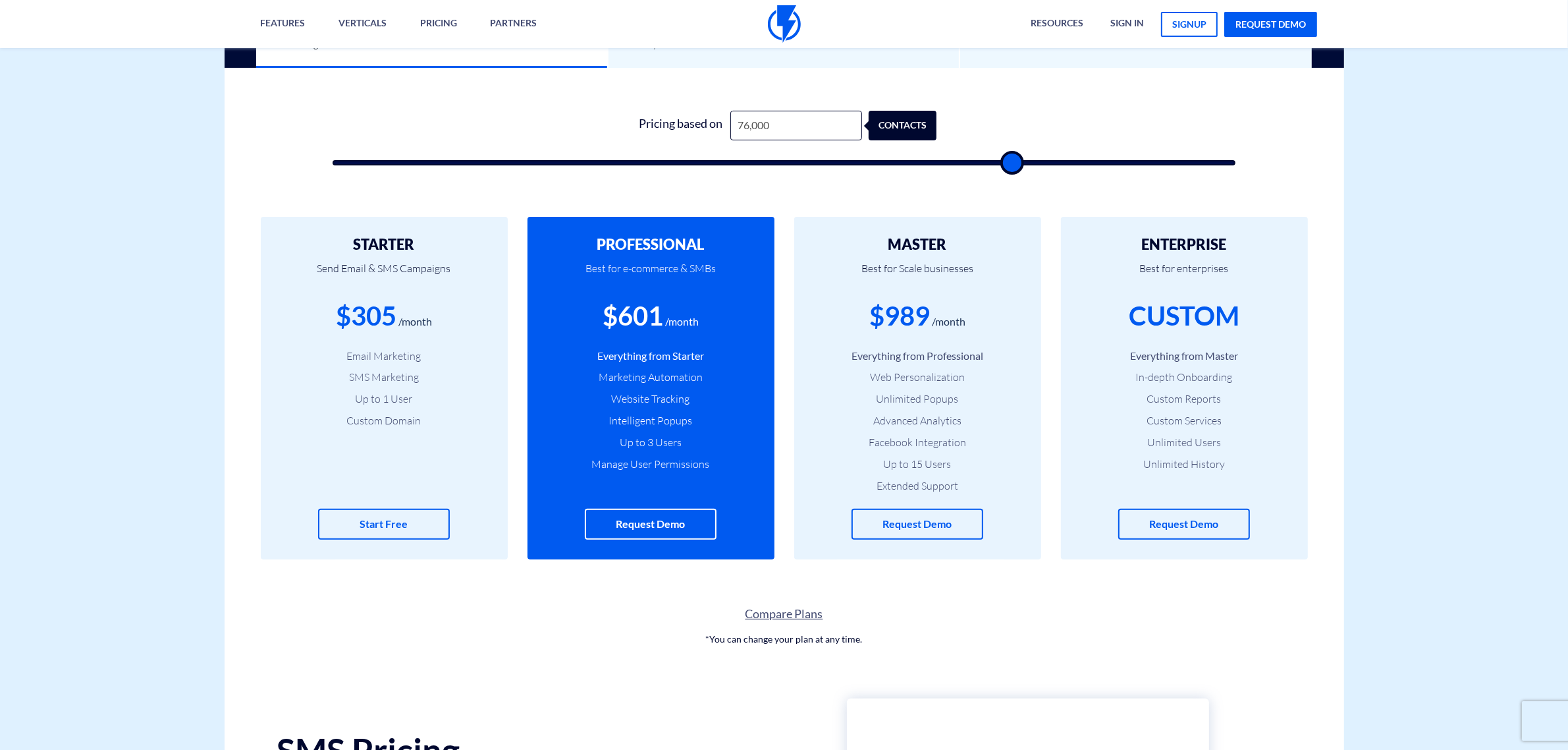
type input "76,500"
type input "76500"
type input "77,000"
type input "77000"
type input "77,500"
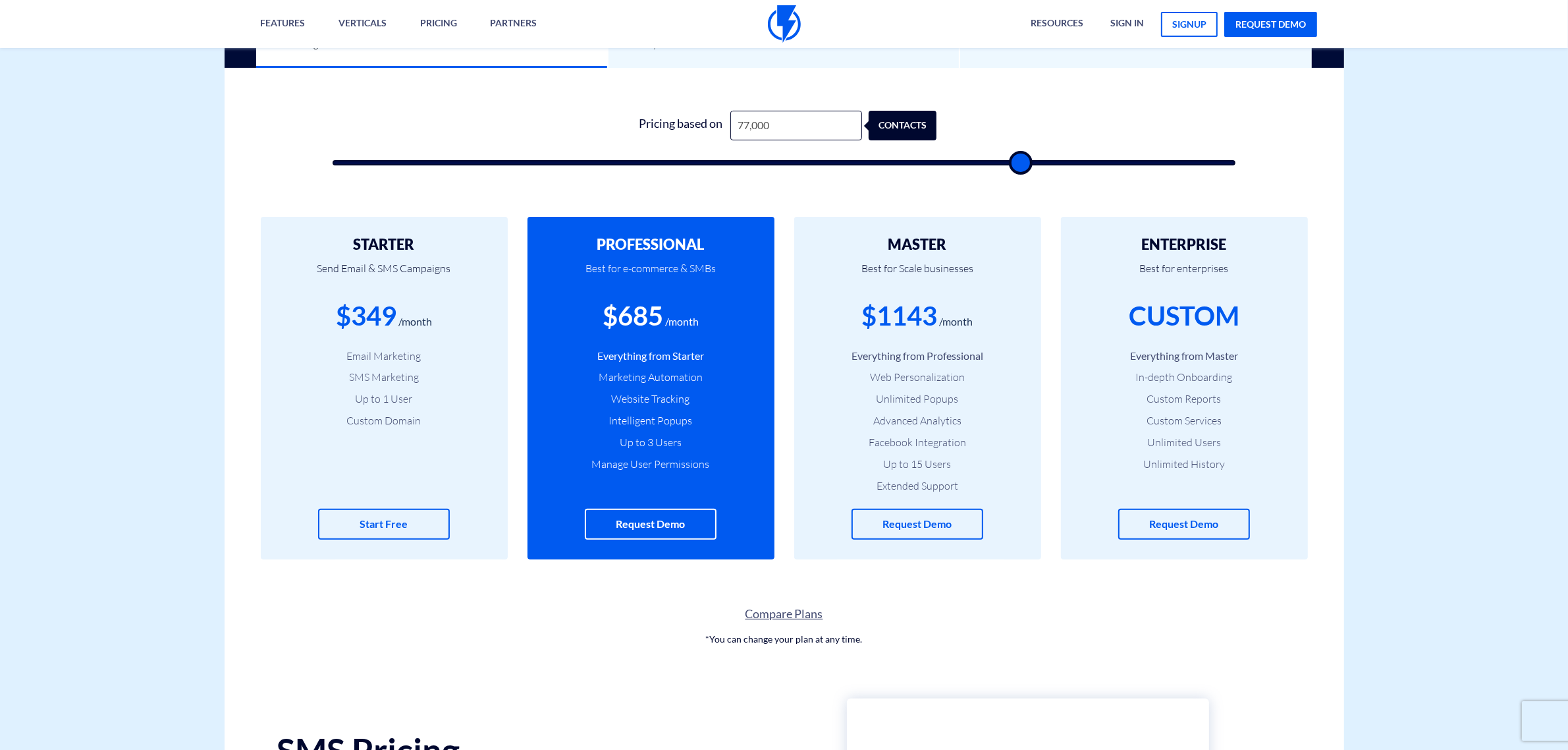
type input "77500"
type input "78,000"
type input "78000"
type input "78,500"
type input "78500"
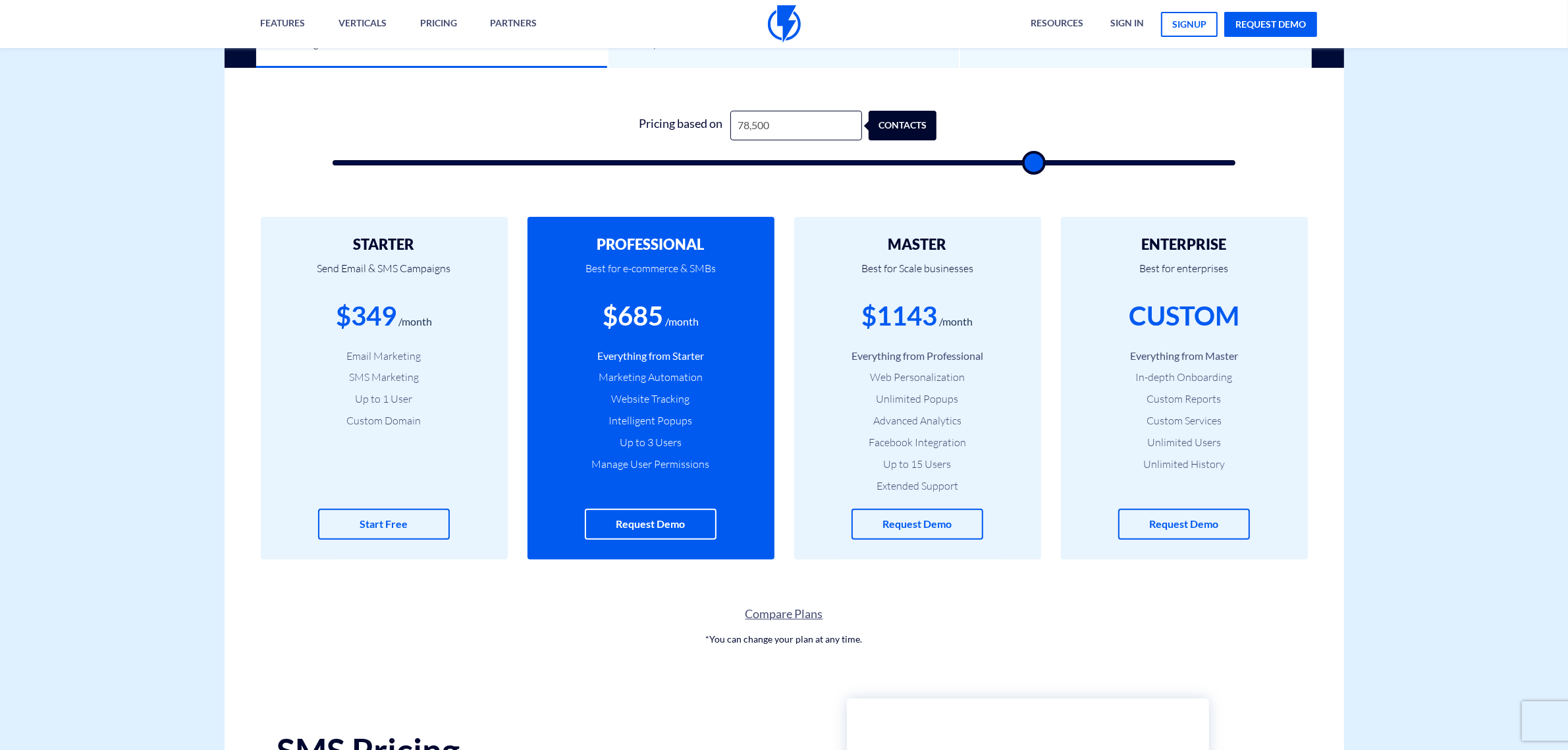
type input "79,500"
type input "79500"
type input "80,500"
type input "80500"
type input "81,500"
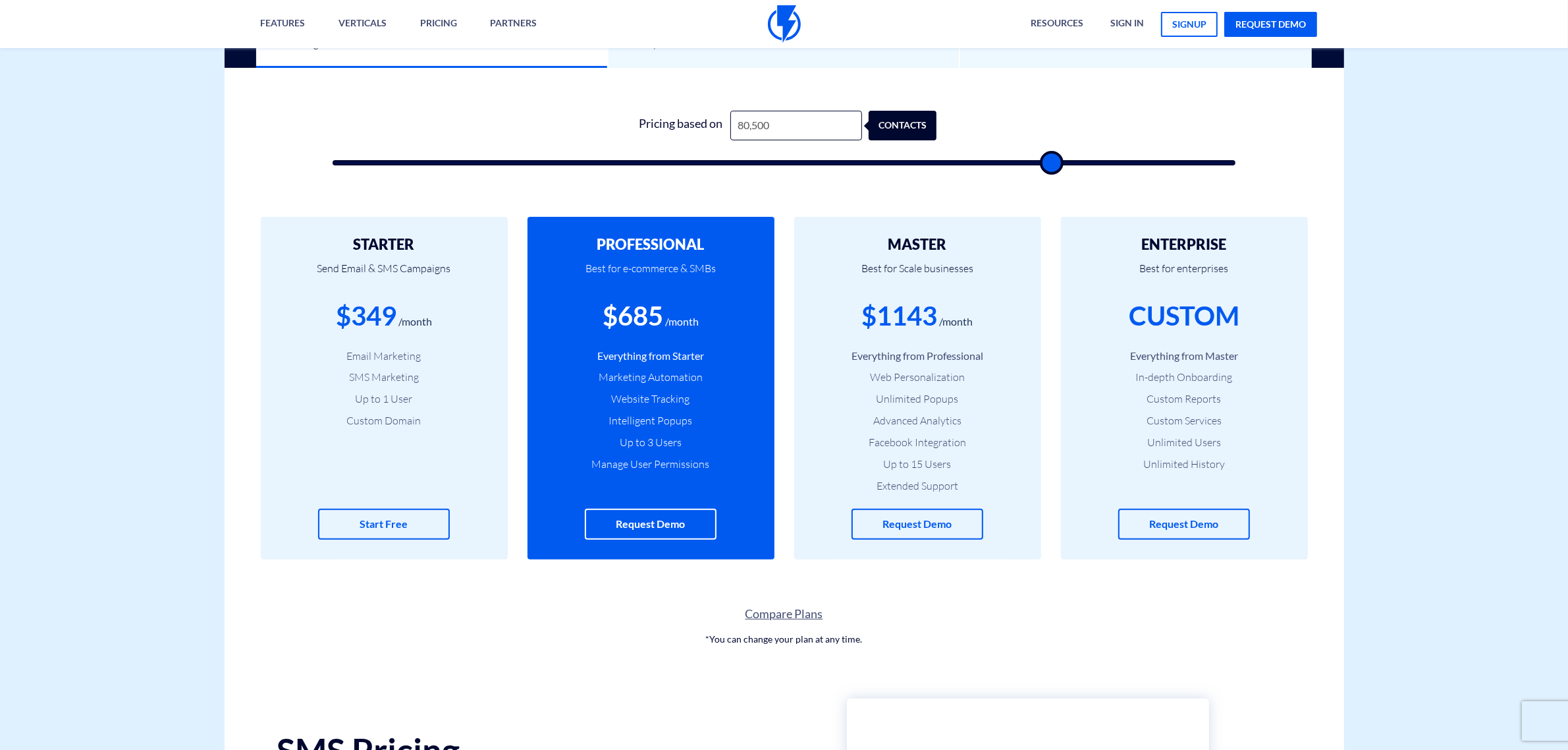
type input "81500"
type input "83,000"
type input "83000"
type input "84,000"
type input "84000"
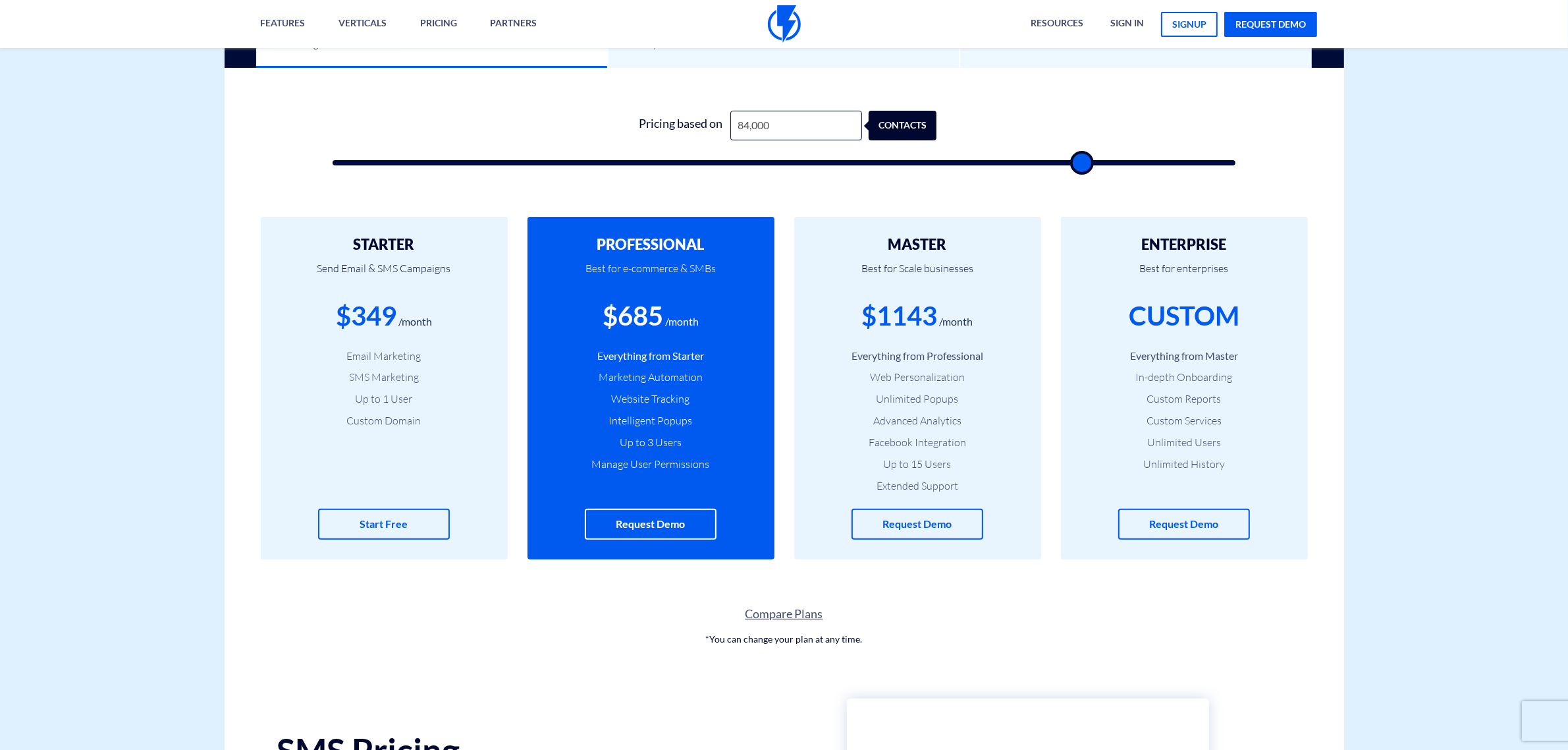
type input "85,500"
type input "85500"
type input "86,500"
type input "86500"
type input "88,000"
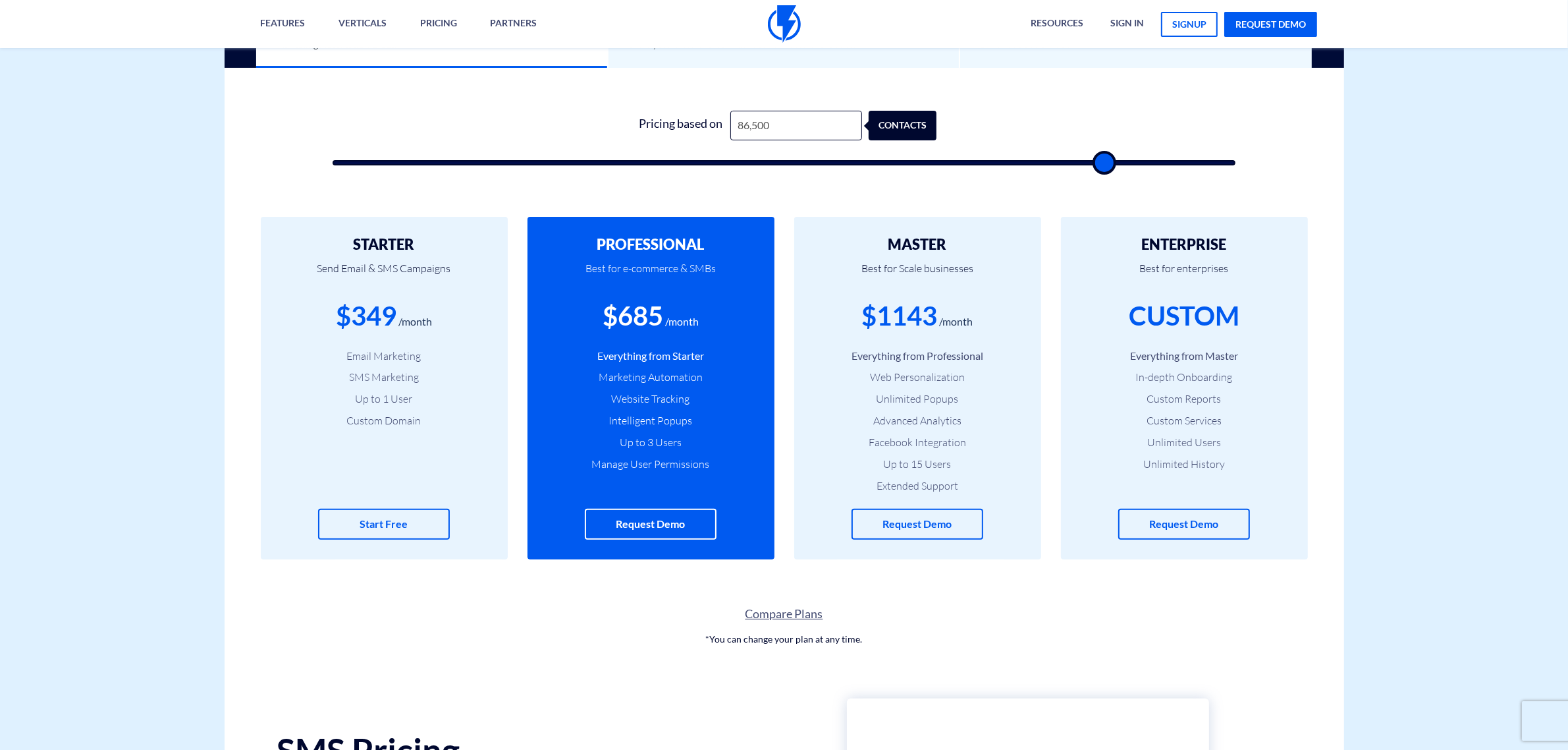
type input "88000"
type input "89,000"
type input "89000"
type input "89,500"
type input "89500"
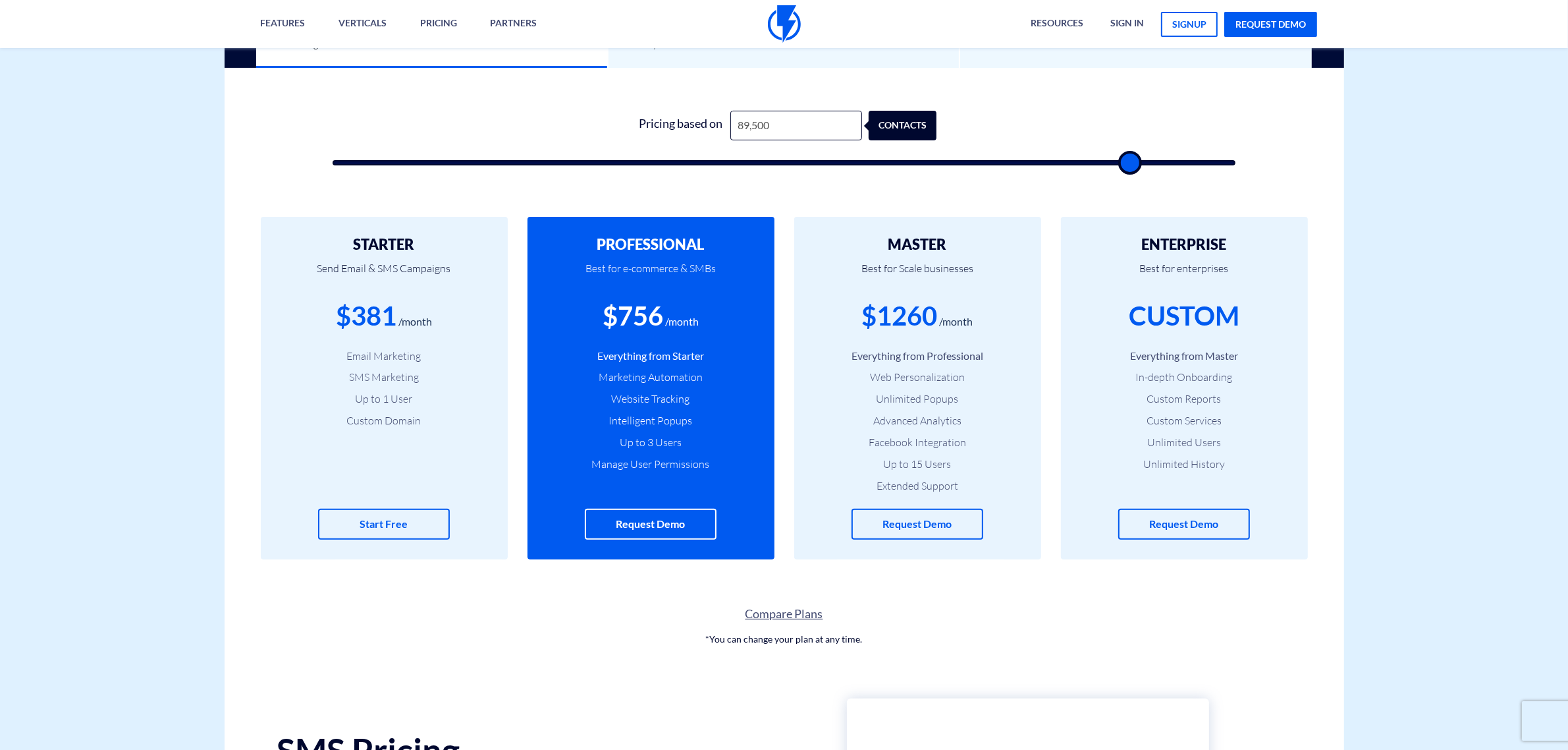
type input "90,000"
type input "90000"
type input "90,500"
type input "90500"
type input "91,000"
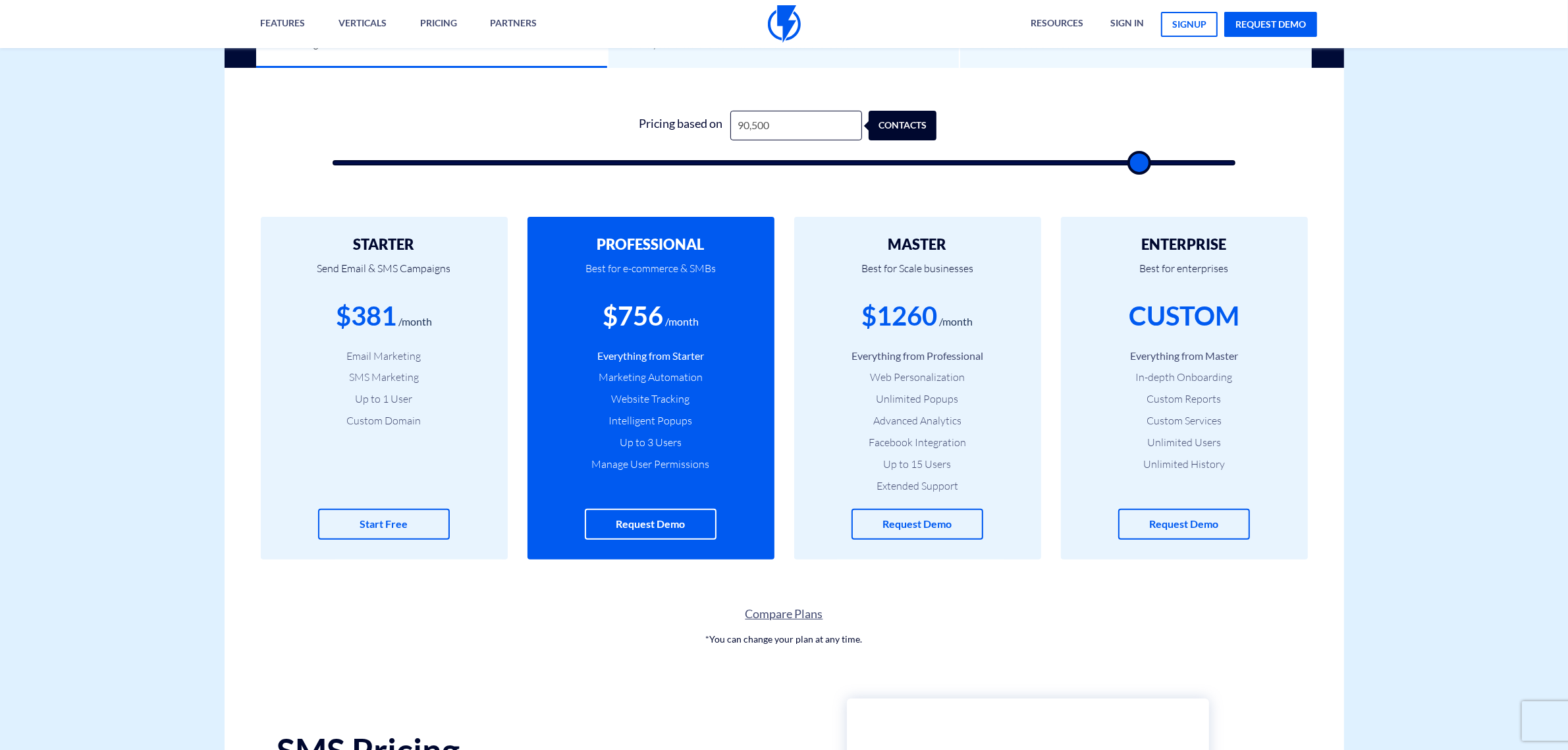
type input "91000"
type input "91,500"
type input "91500"
type input "91,000"
type input "91000"
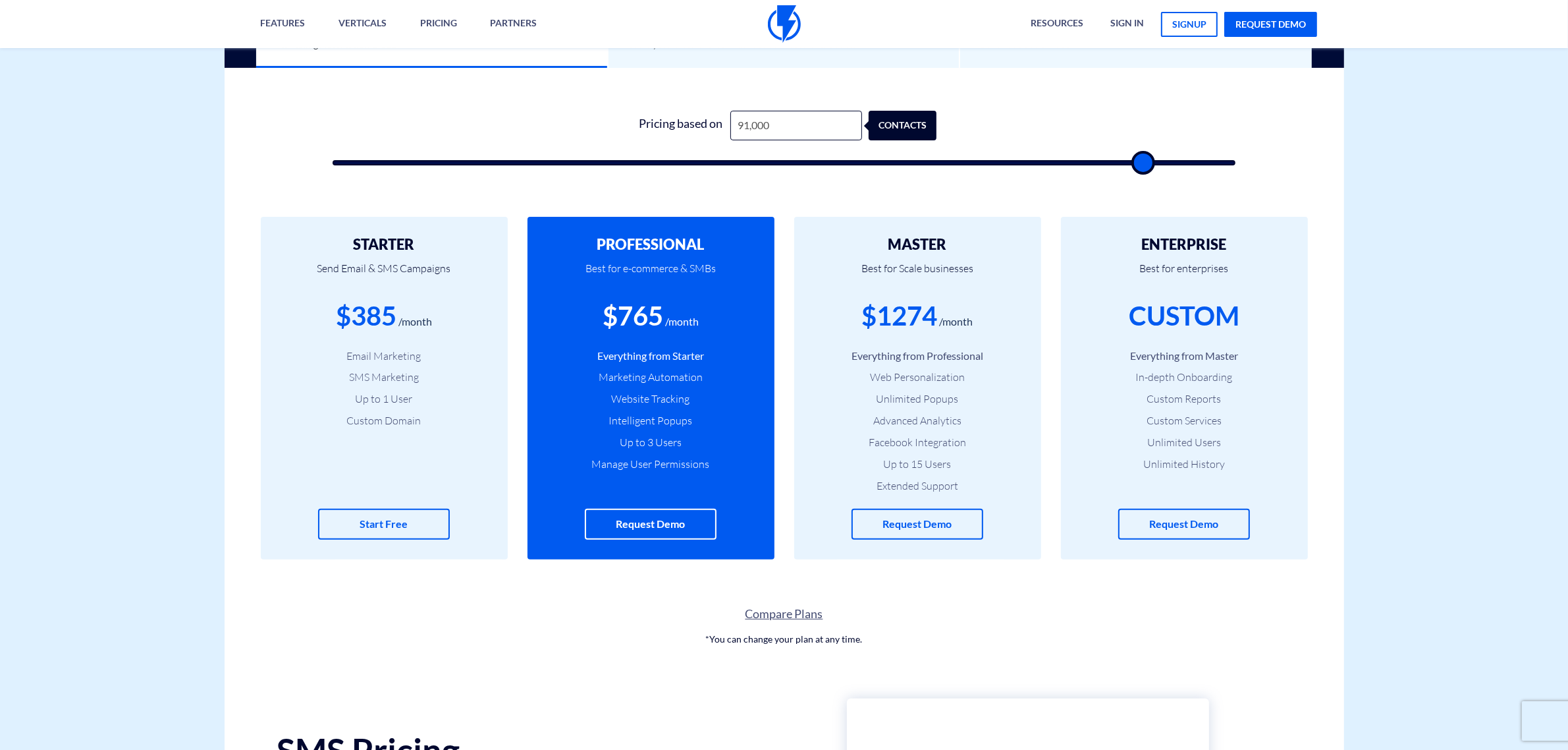
type input "90,500"
type input "90500"
type input "90,000"
type input "90000"
type input "88,500"
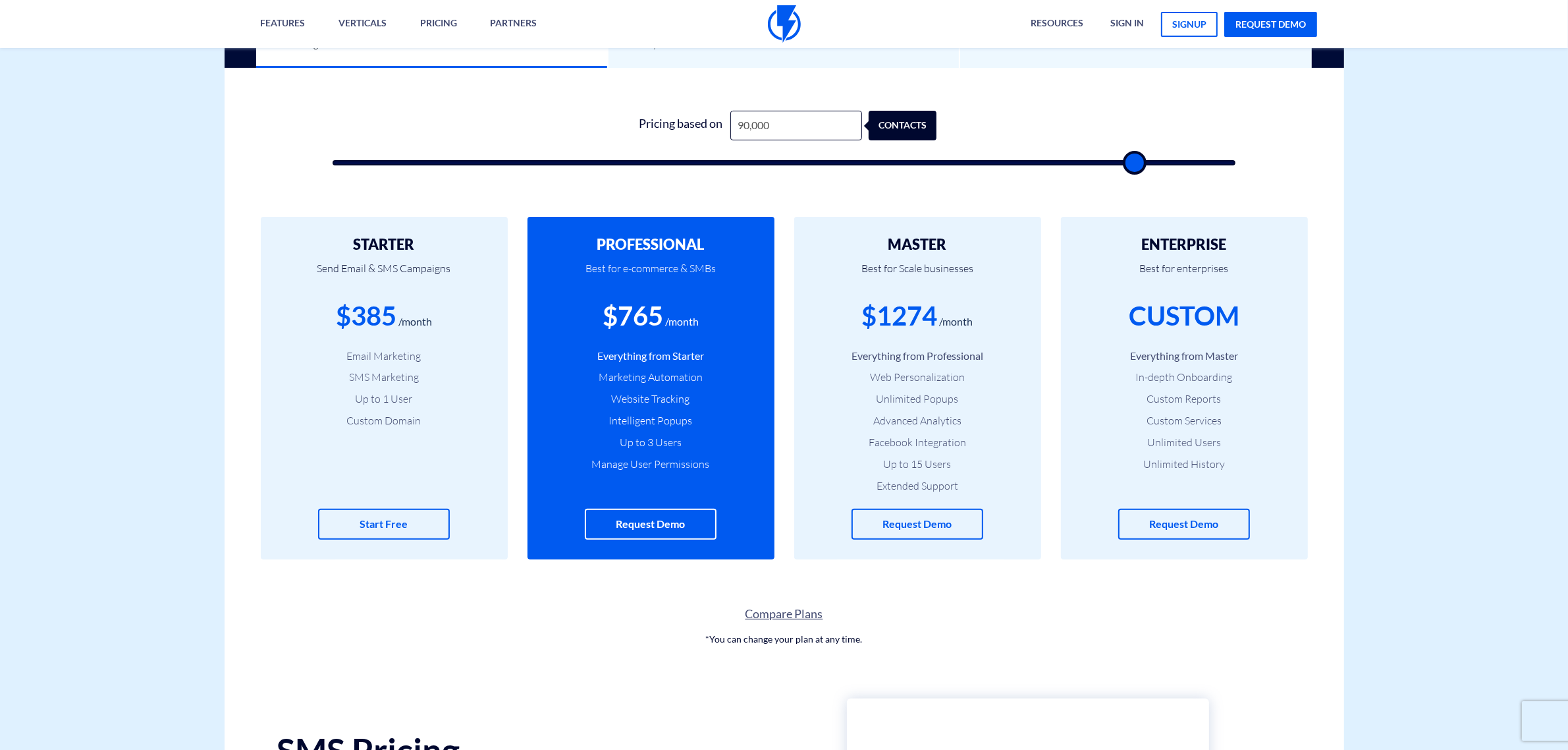
type input "88500"
type input "88,000"
type input "88000"
type input "87,500"
type input "87500"
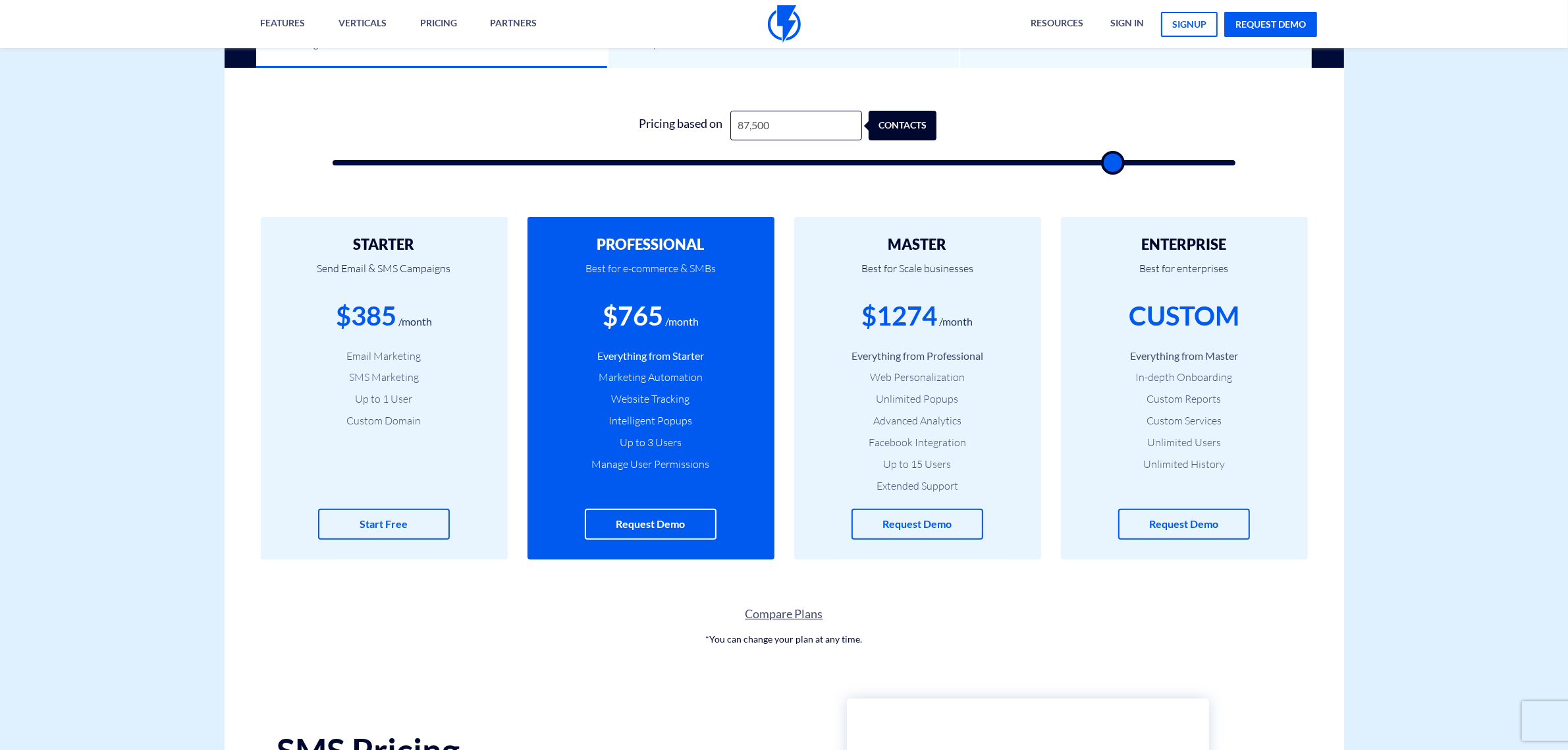
type input "86,500"
type input "86500"
type input "86,000"
type input "86000"
type input "84,500"
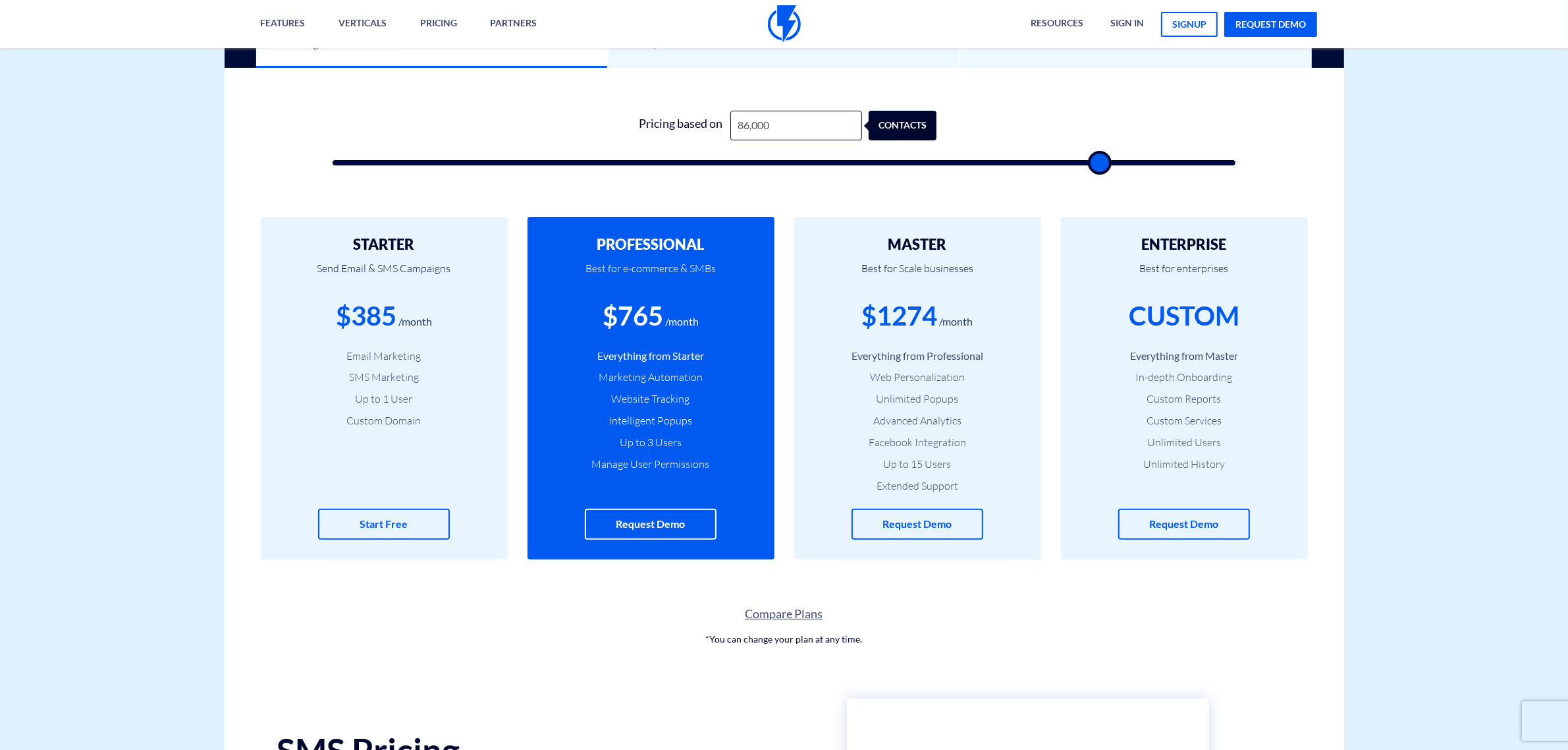
type input "84500"
type input "83,500"
type input "83500"
type input "82,000"
type input "82000"
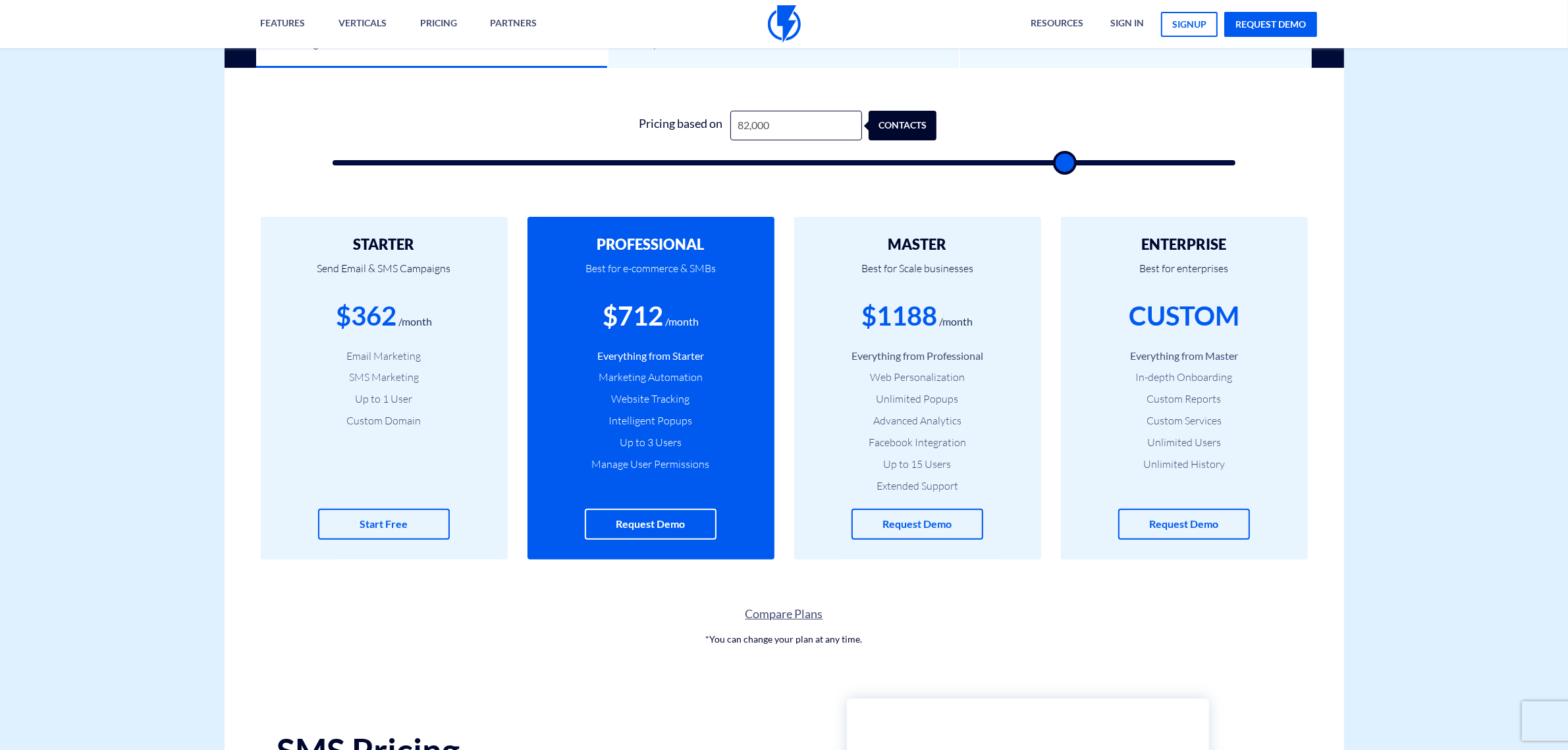
type input "81,000"
type input "81000"
type input "79,000"
type input "79000"
type input "77,500"
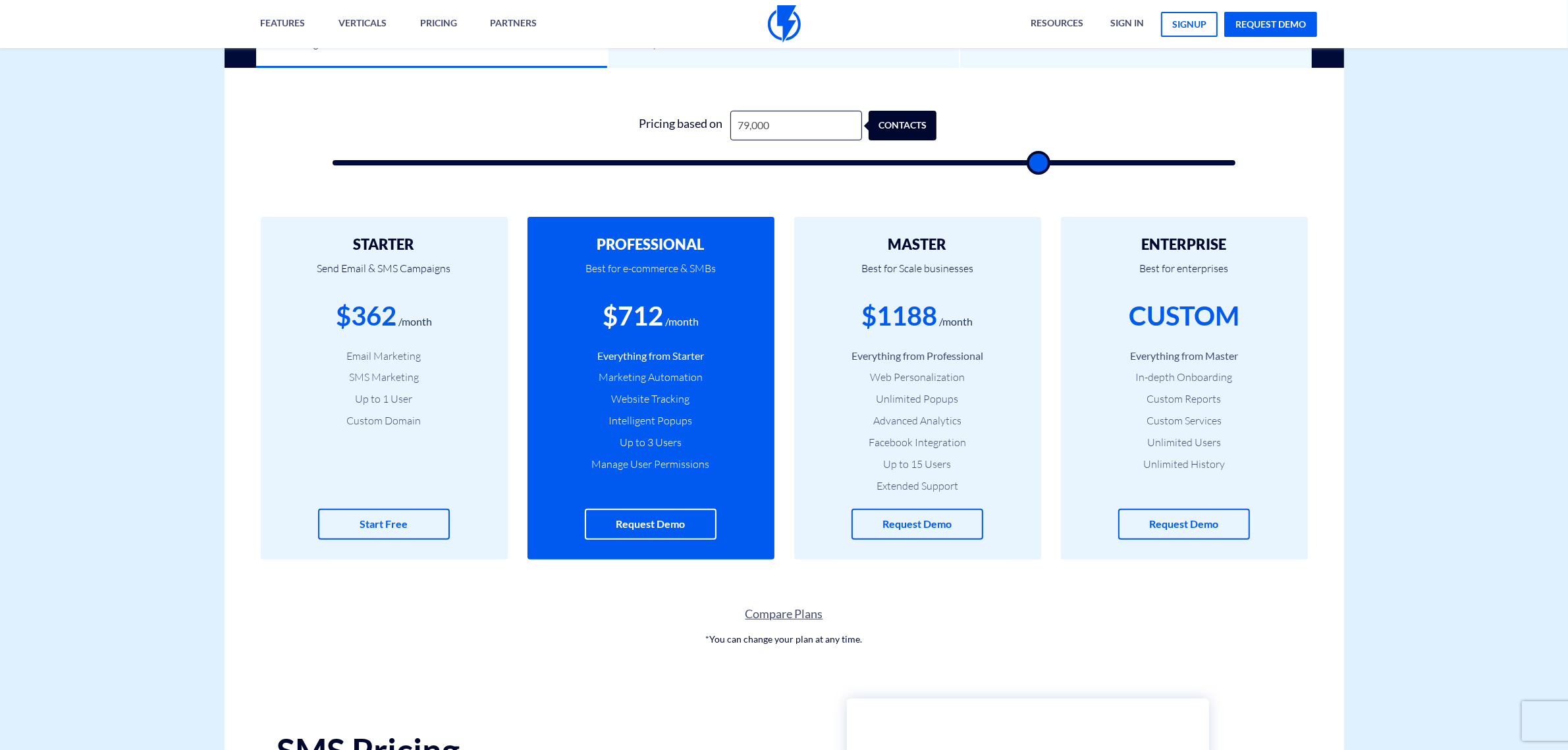
type input "77500"
type input "76,000"
type input "76000"
type input "74,000"
type input "74000"
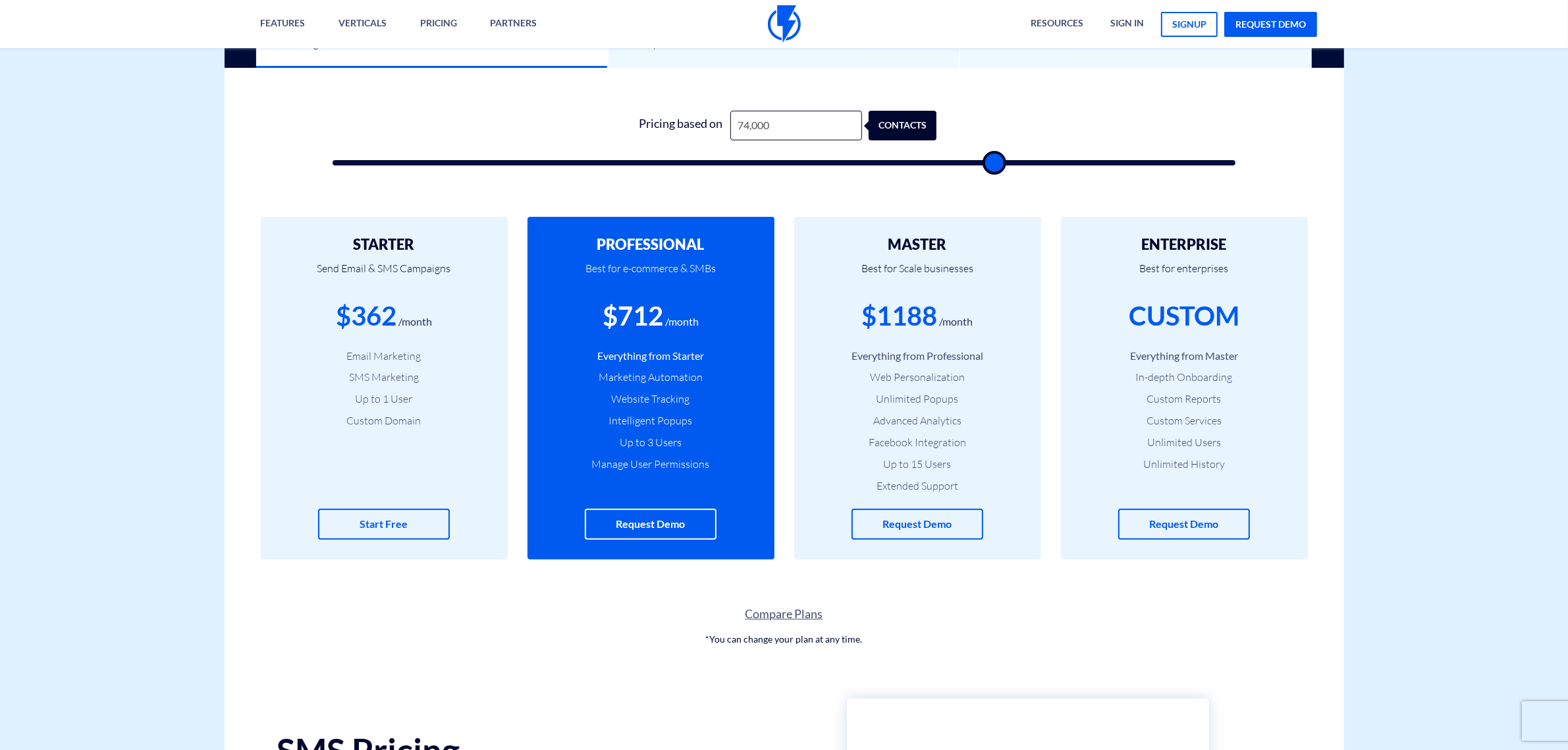
type input "71,500"
type input "71500"
type input "70,500"
type input "70500"
type input "69,000"
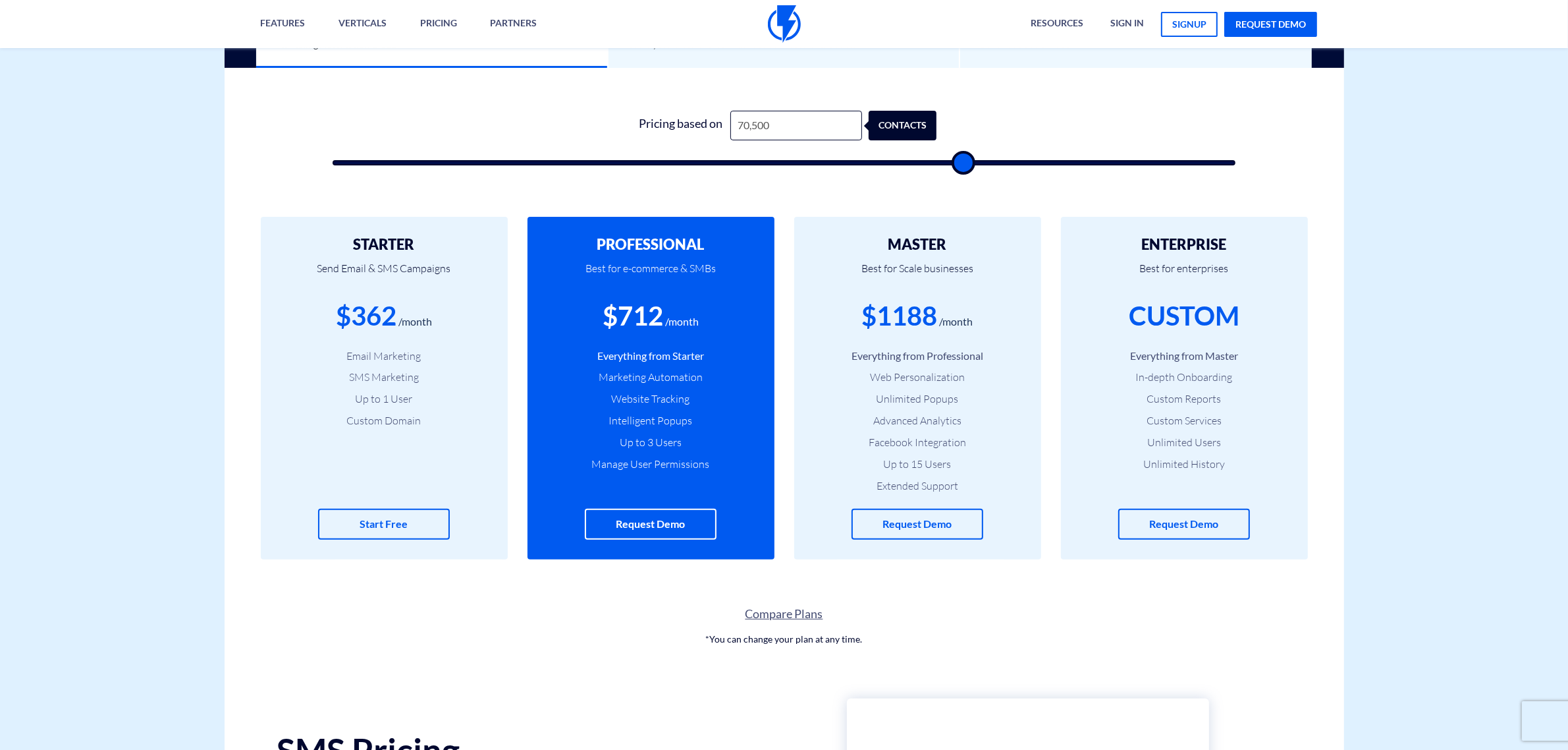
type input "69000"
type input "68,000"
type input "68000"
type input "65,000"
type input "65000"
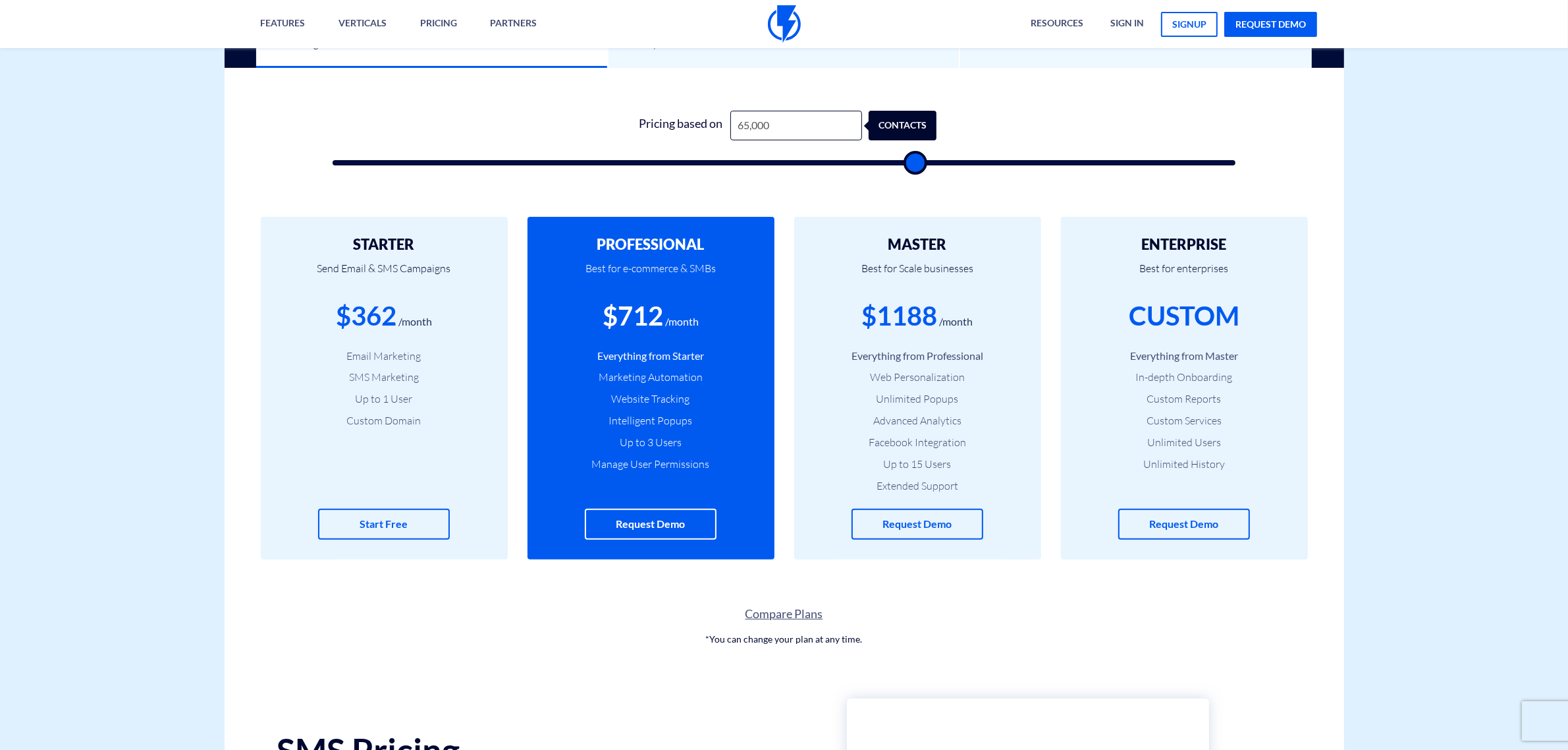
type input "63,500"
type input "63500"
type input "62,500"
type input "62500"
type input "60,500"
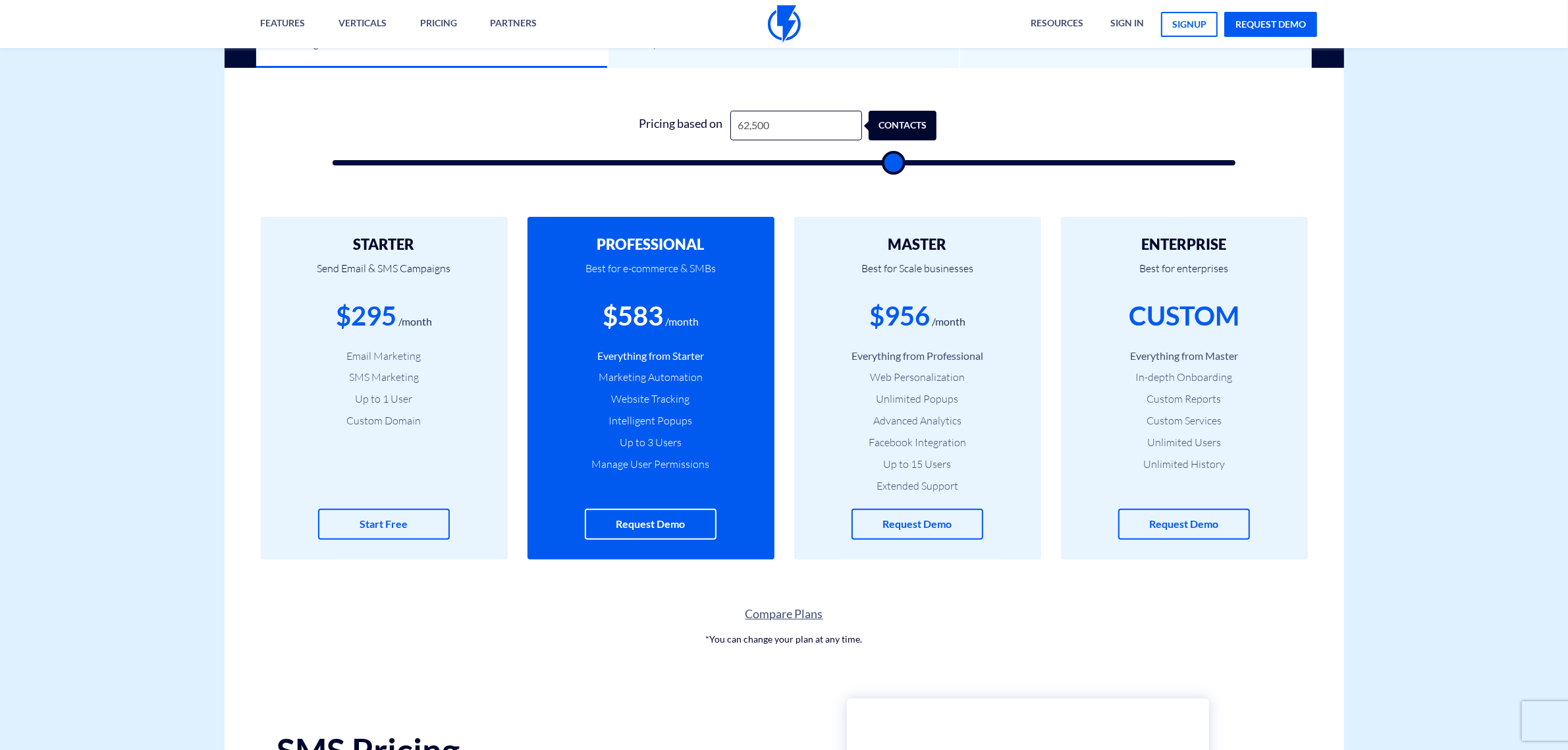
type input "60500"
type input "58,500"
type input "58500"
type input "58,000"
type input "58000"
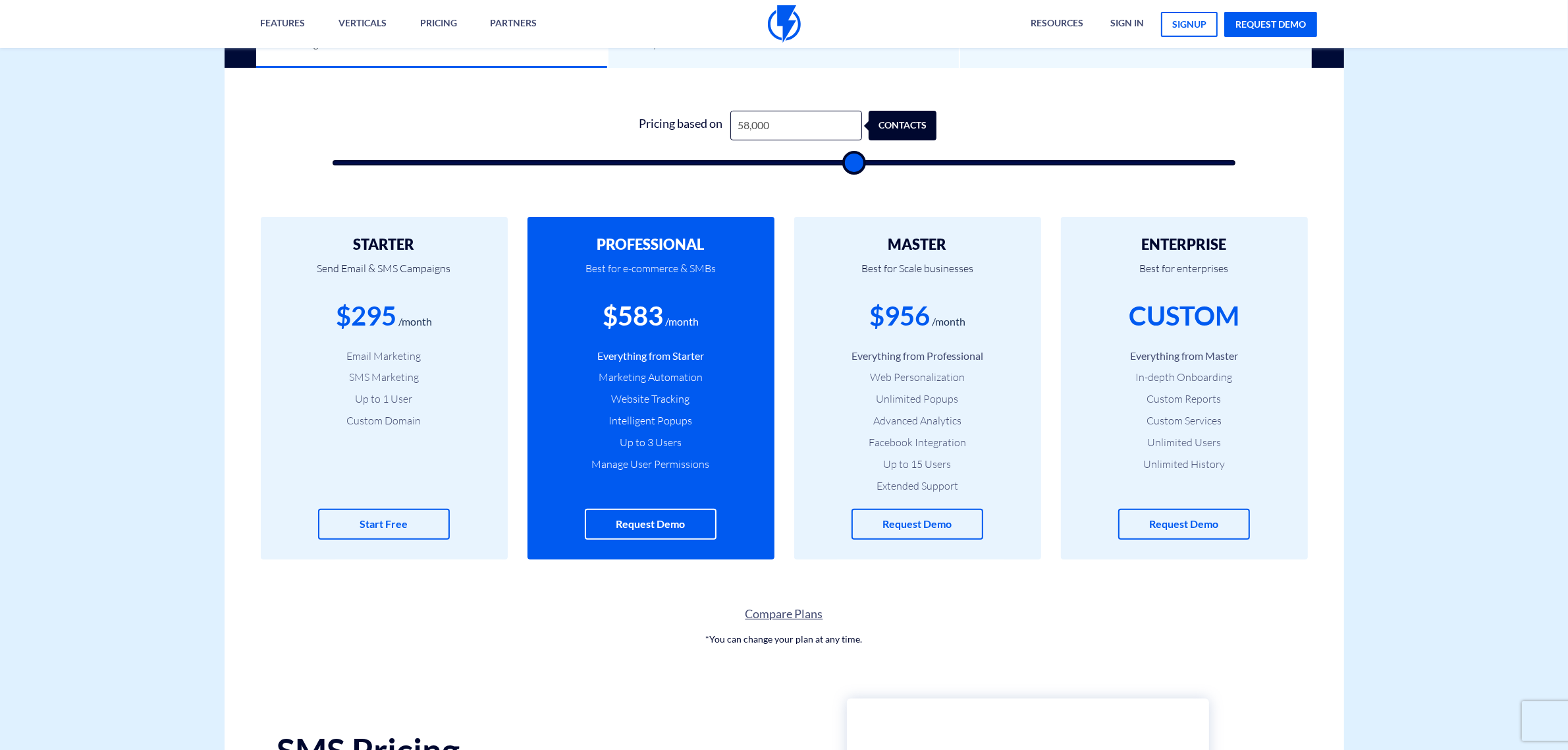
type input "57,500"
type input "57500"
type input "56,000"
type input "56000"
type input "53,500"
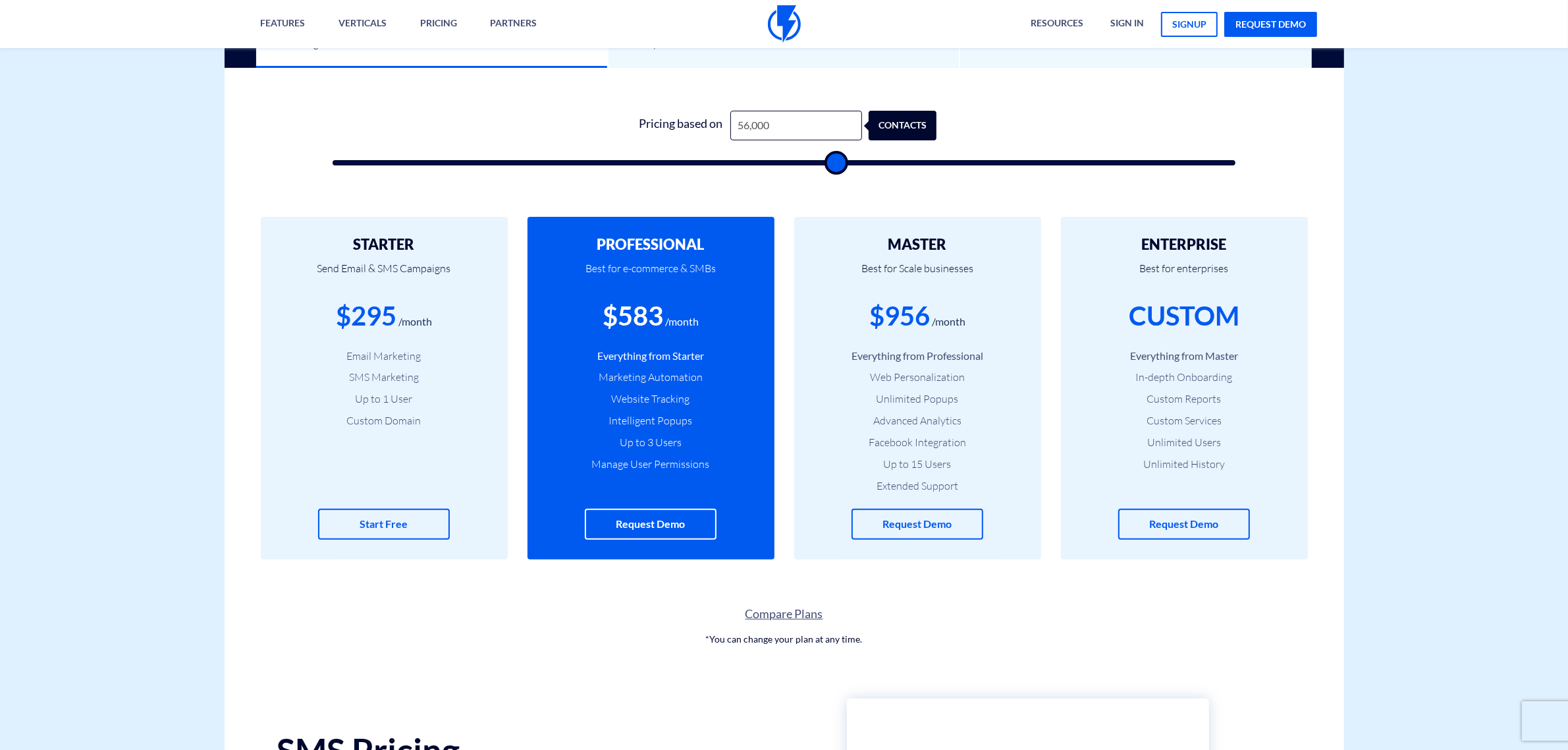
type input "53500"
drag, startPoint x: 373, startPoint y: 159, endPoint x: 554, endPoint y: 170, distance: 181.3
click at [544, 165] on input "range" at bounding box center [785, 162] width 904 height 5
drag, startPoint x: 550, startPoint y: 160, endPoint x: 238, endPoint y: 158, distance: 312.0
click at [333, 160] on input "range" at bounding box center [785, 162] width 904 height 5
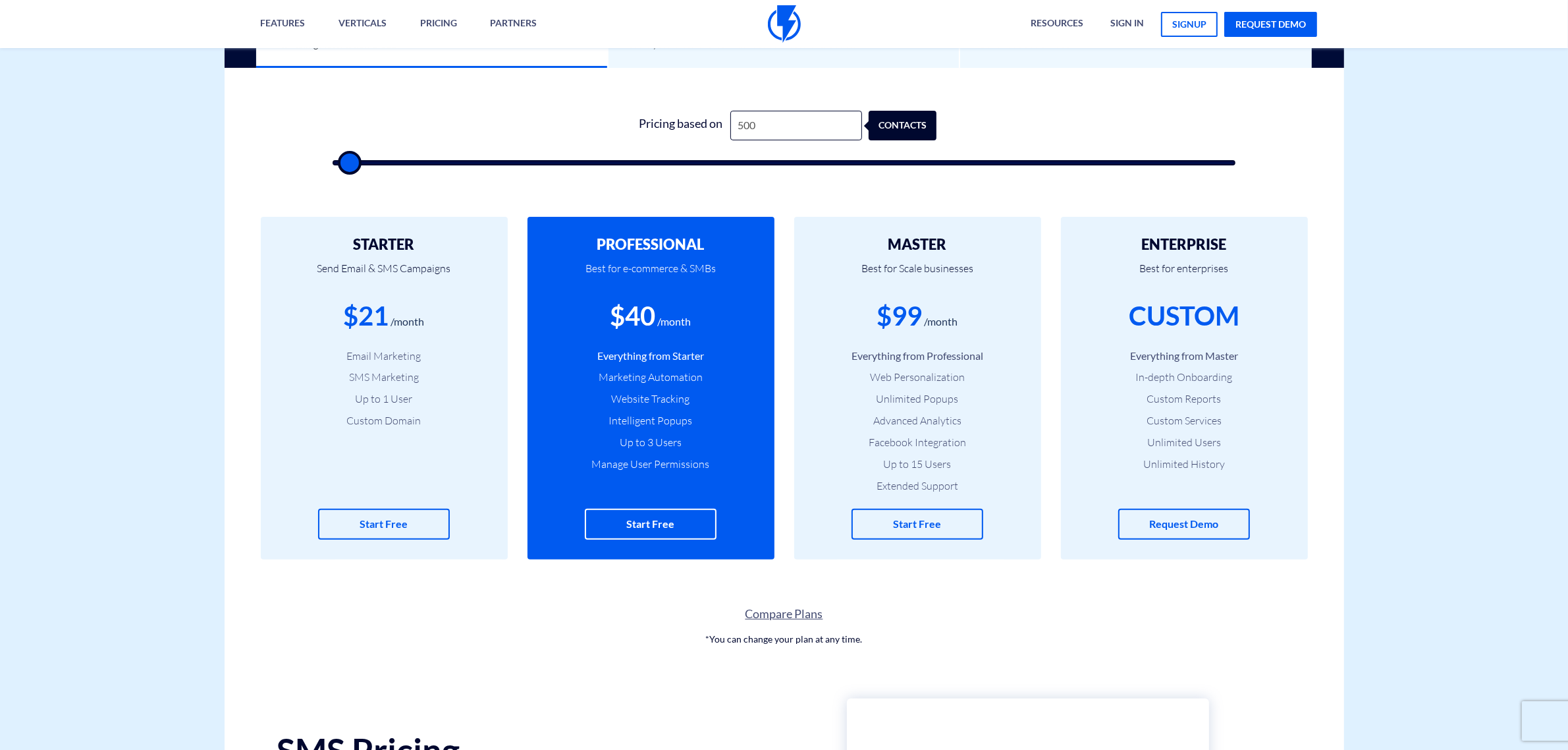
click at [341, 162] on input "range" at bounding box center [785, 162] width 904 height 5
click at [762, 129] on input "500" at bounding box center [796, 126] width 132 height 30
click at [762, 129] on input "2,900" at bounding box center [796, 126] width 132 height 30
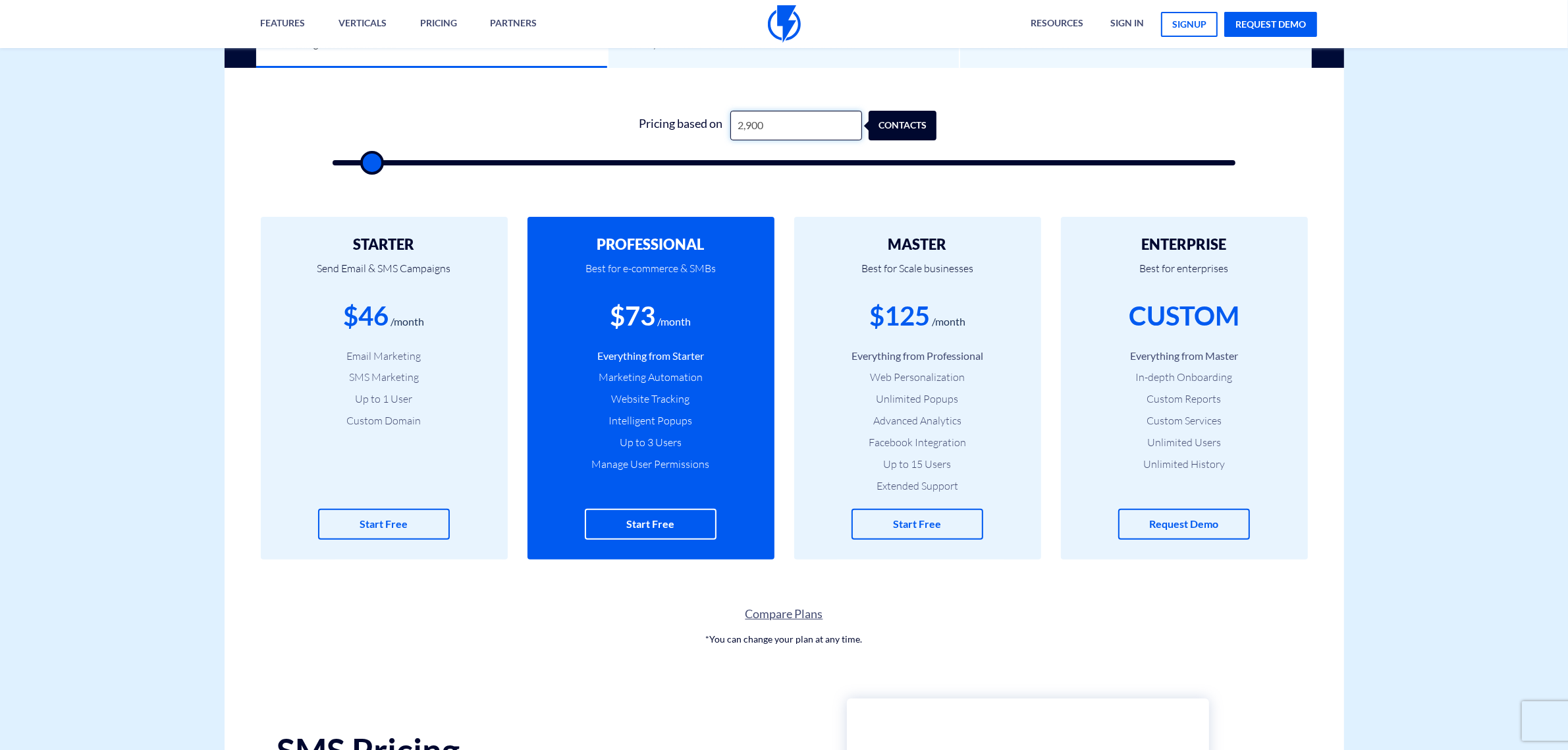
click at [762, 129] on input "2,900" at bounding box center [796, 126] width 132 height 30
click at [758, 124] on input "2,900" at bounding box center [796, 126] width 132 height 30
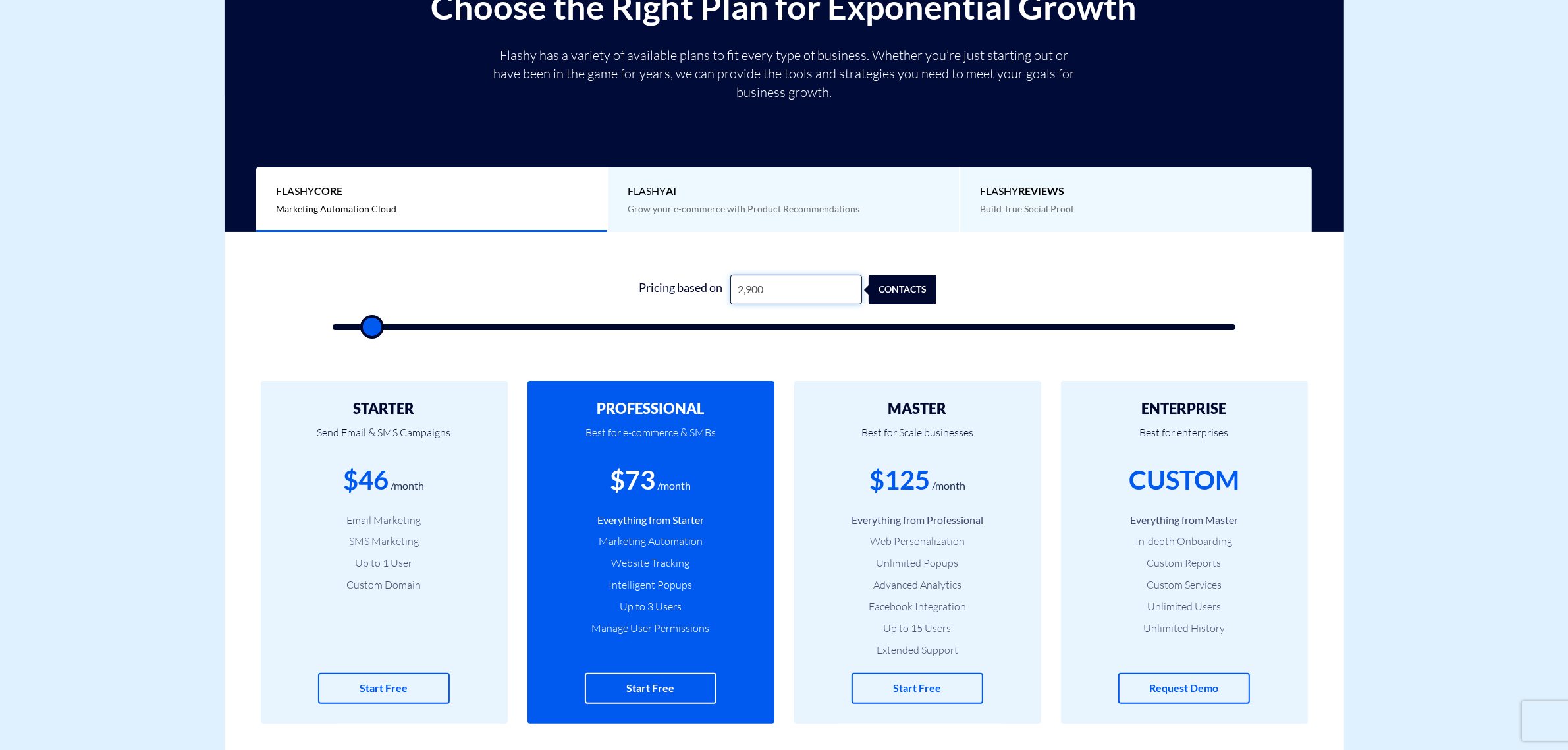
scroll to position [247, 0]
